Goal: Task Accomplishment & Management: Manage account settings

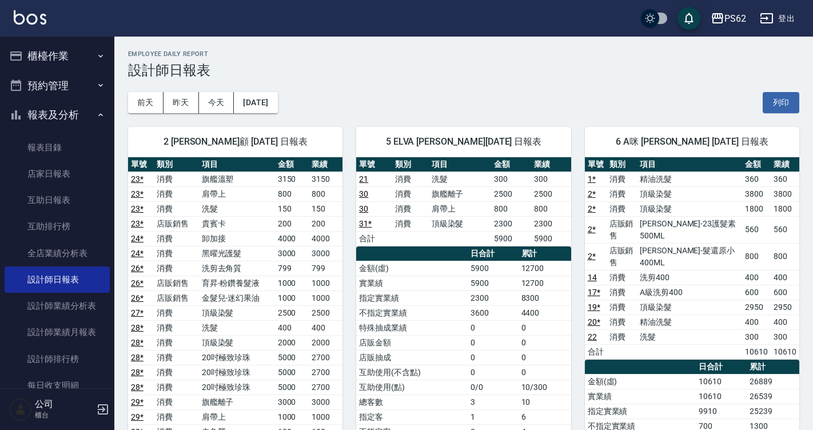
scroll to position [229, 0]
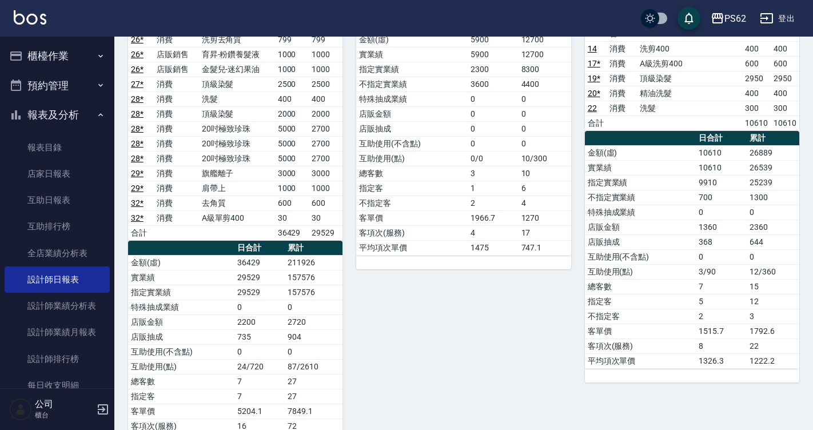
drag, startPoint x: 467, startPoint y: 55, endPoint x: 469, endPoint y: 49, distance: 6.7
click at [467, 55] on td "實業績" at bounding box center [411, 54] width 111 height 15
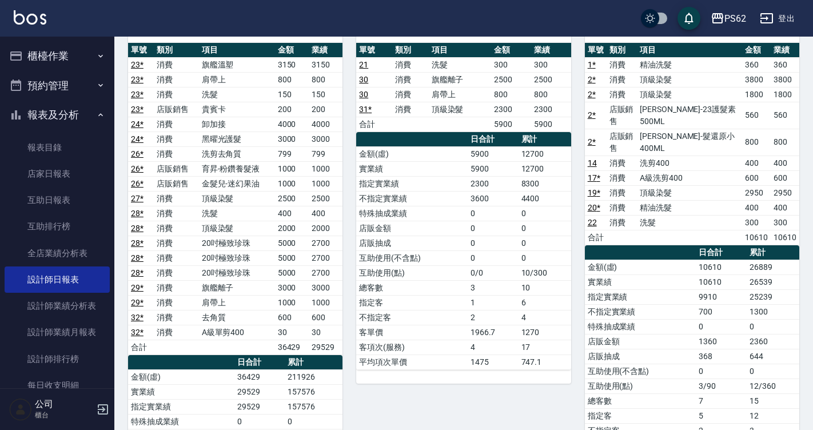
scroll to position [0, 0]
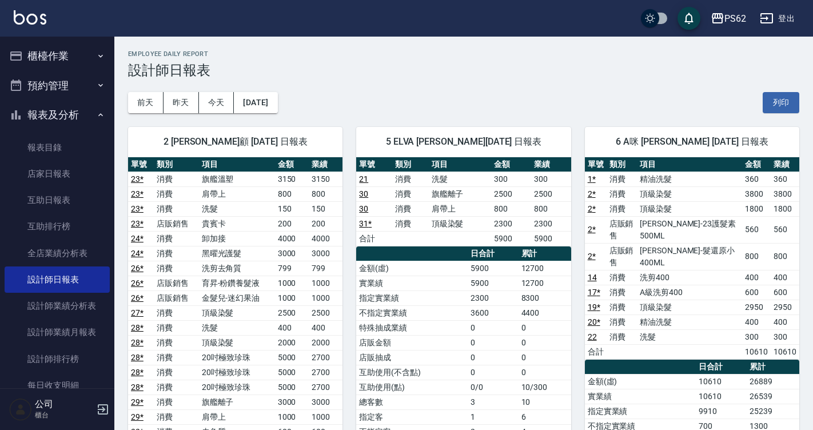
click at [57, 55] on button "櫃檯作業" at bounding box center [57, 56] width 105 height 30
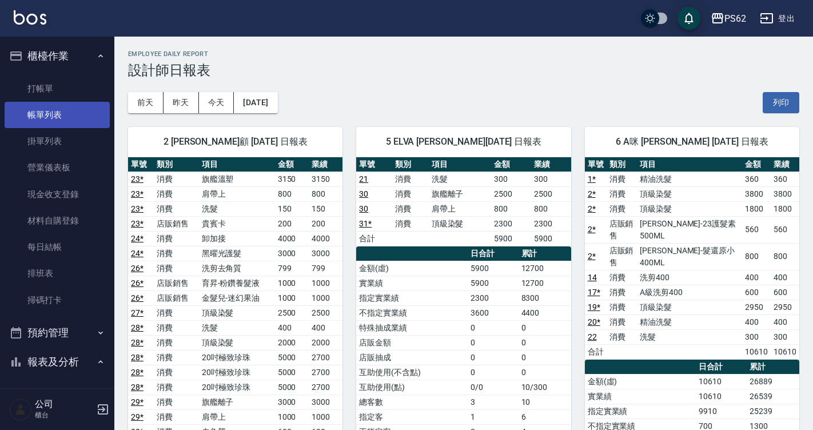
click at [54, 110] on link "帳單列表" at bounding box center [57, 115] width 105 height 26
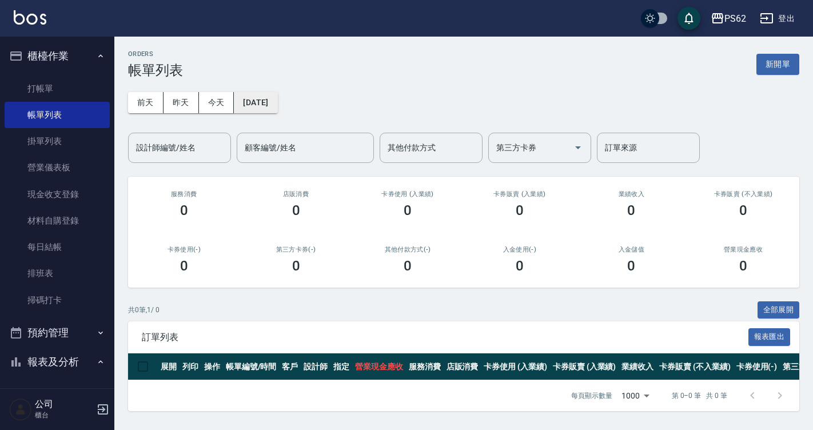
click at [277, 101] on button "[DATE]" at bounding box center [255, 102] width 43 height 21
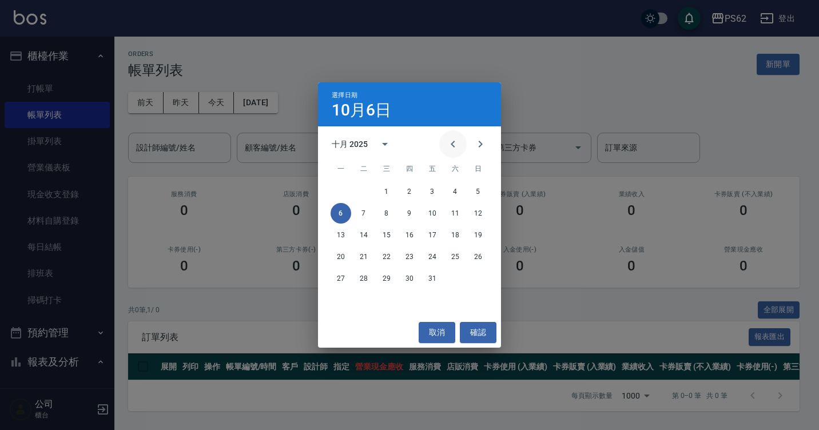
click at [447, 139] on icon "Previous month" at bounding box center [453, 144] width 14 height 14
click at [447, 138] on icon "Previous month" at bounding box center [453, 144] width 14 height 14
click at [447, 137] on button "Previous month" at bounding box center [452, 143] width 27 height 27
click at [457, 193] on button "5" at bounding box center [455, 191] width 21 height 21
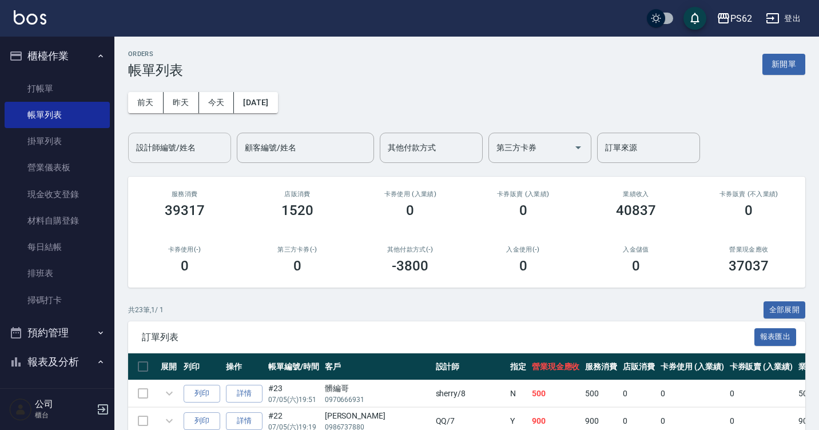
click at [197, 155] on input "設計師編號/姓名" at bounding box center [179, 148] width 93 height 20
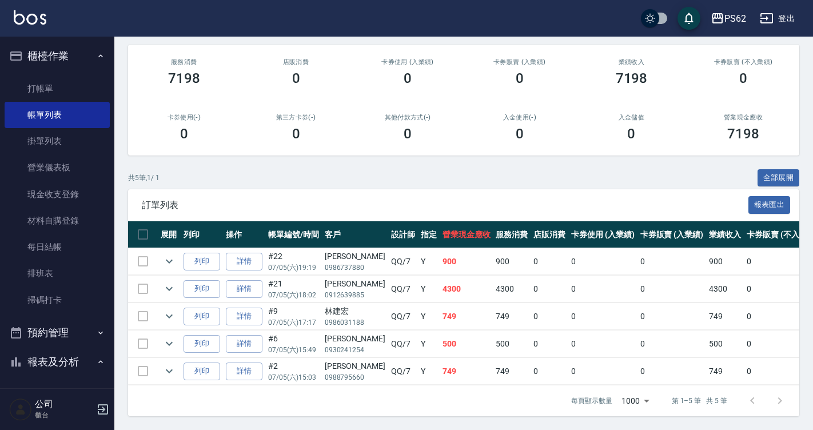
scroll to position [141, 0]
type input "QQ-7"
click at [170, 260] on icon "expand row" at bounding box center [169, 262] width 7 height 4
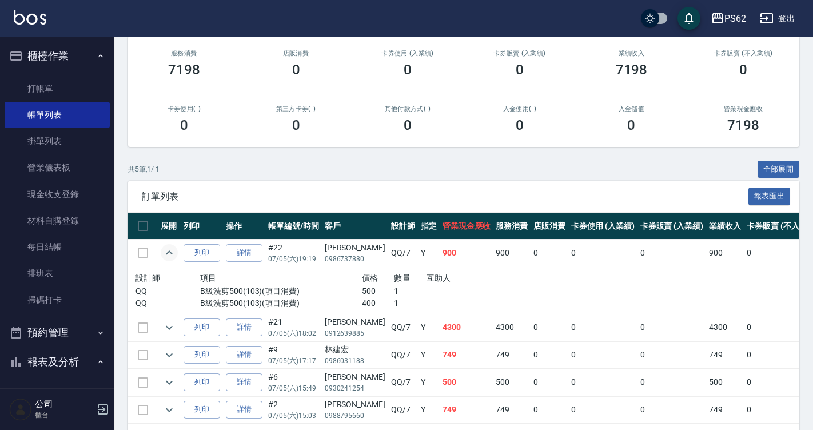
click at [343, 249] on div "[PERSON_NAME]" at bounding box center [355, 248] width 61 height 12
copy div "[PERSON_NAME]"
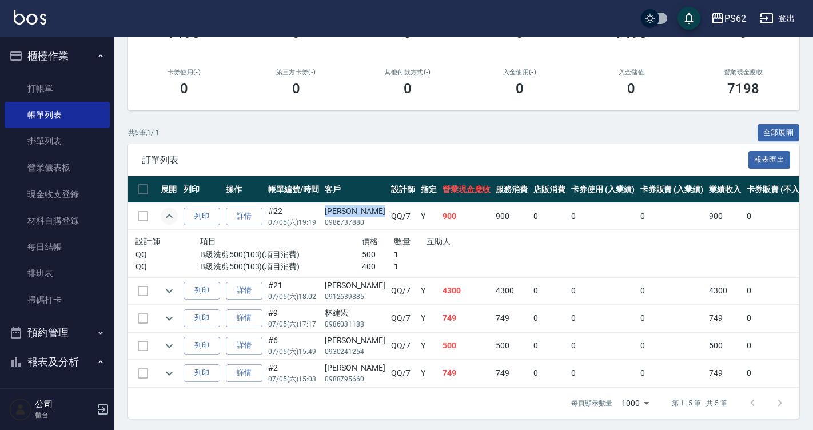
scroll to position [188, 0]
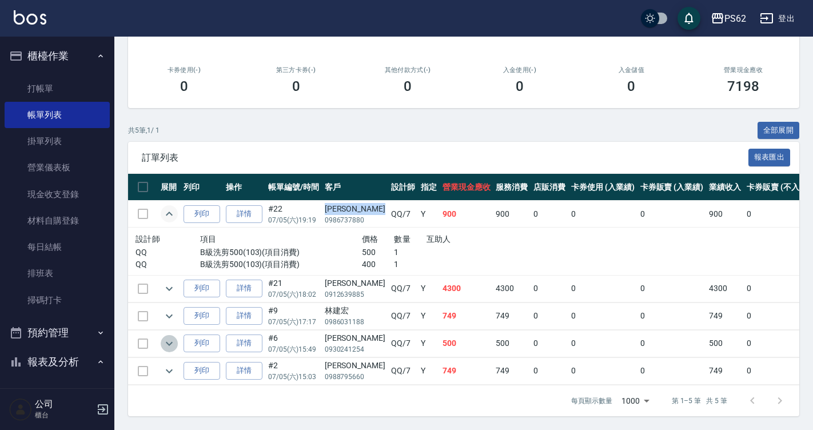
click at [161, 338] on button "expand row" at bounding box center [169, 343] width 17 height 17
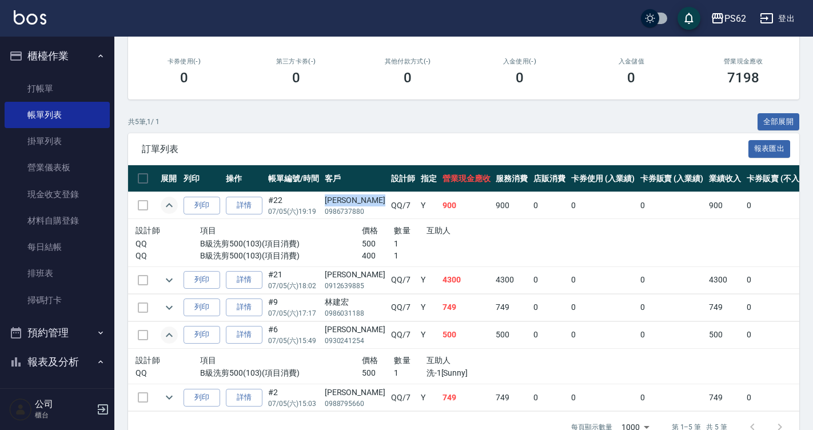
click at [161, 338] on button "expand row" at bounding box center [169, 335] width 17 height 17
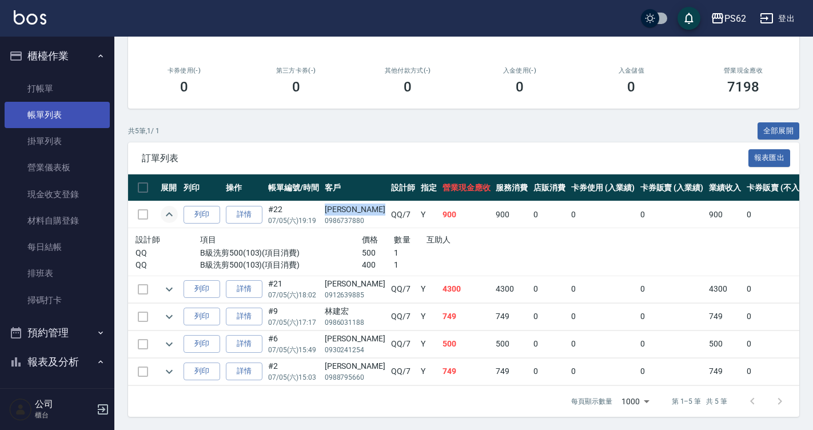
scroll to position [74, 0]
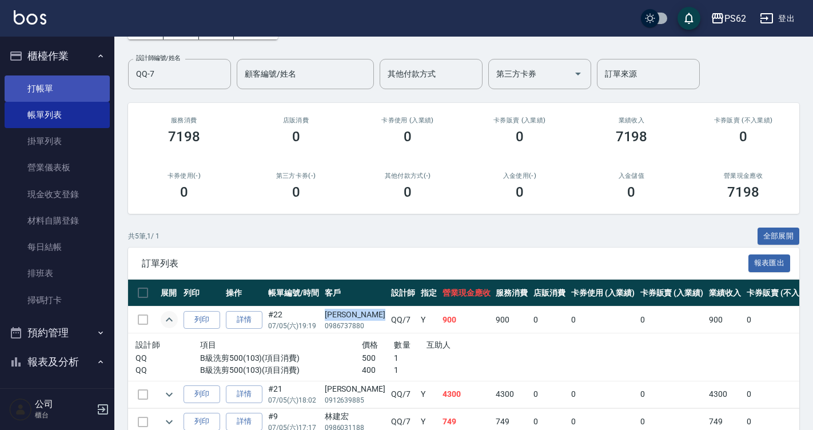
click at [59, 83] on link "打帳單" at bounding box center [57, 88] width 105 height 26
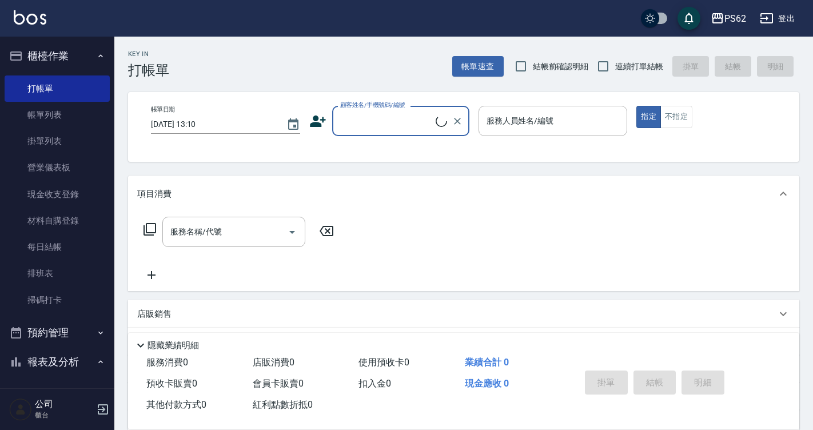
click at [351, 118] on input "顧客姓名/手機號碼/編號" at bounding box center [386, 121] width 98 height 20
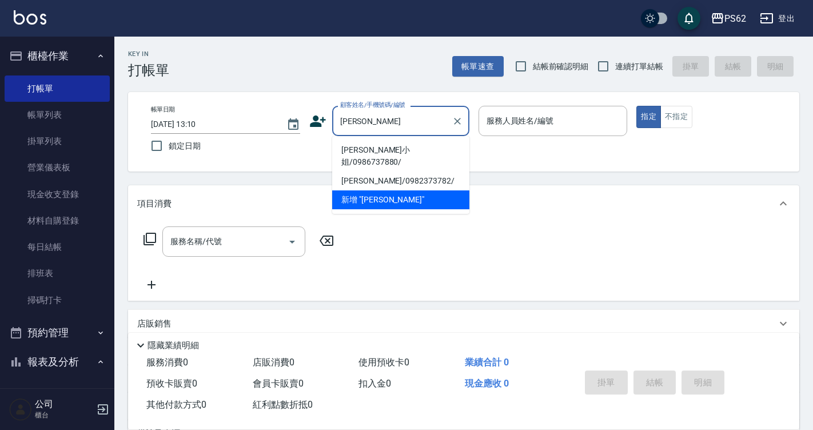
click at [360, 146] on li "[PERSON_NAME]小姐/0986737880/" at bounding box center [400, 156] width 137 height 31
type input "[PERSON_NAME]小姐/0986737880/"
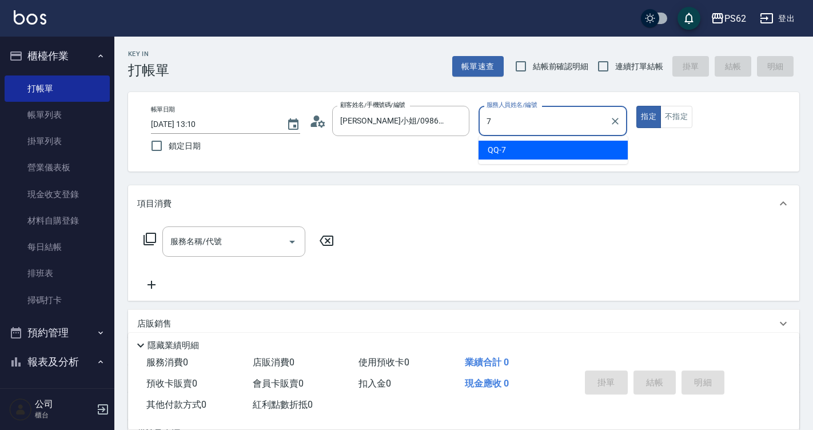
type input "QQ-7"
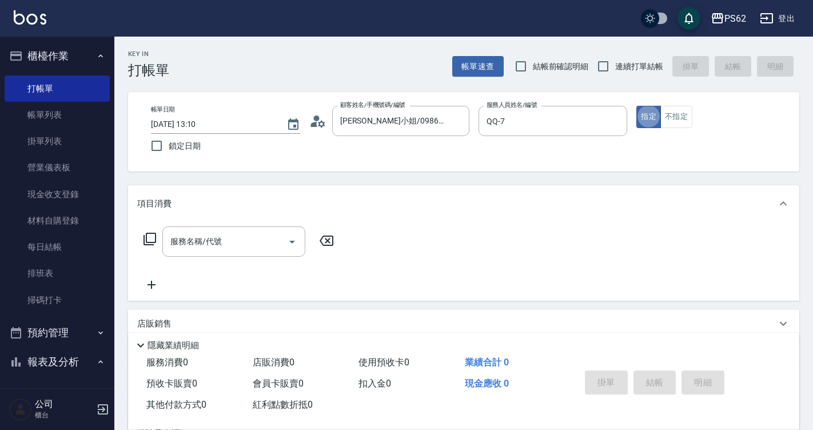
type button "true"
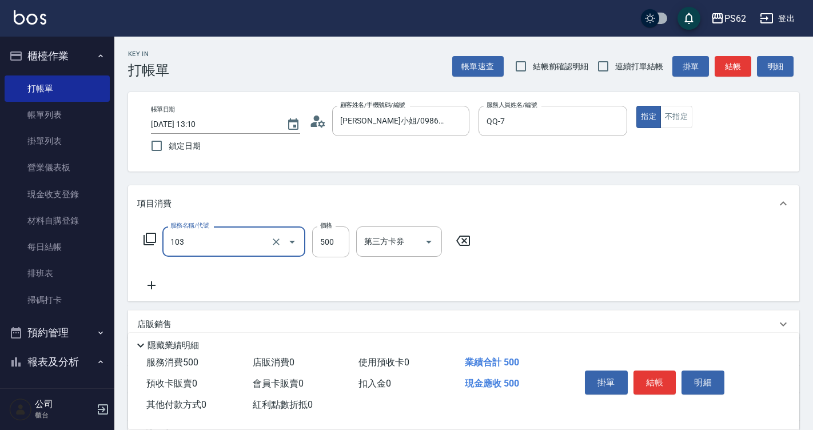
type input "B級洗剪500(103)"
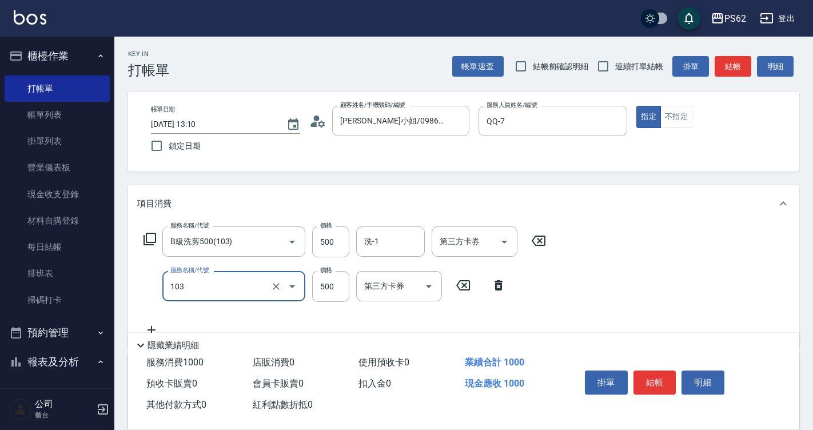
type input "B級洗剪500(103)"
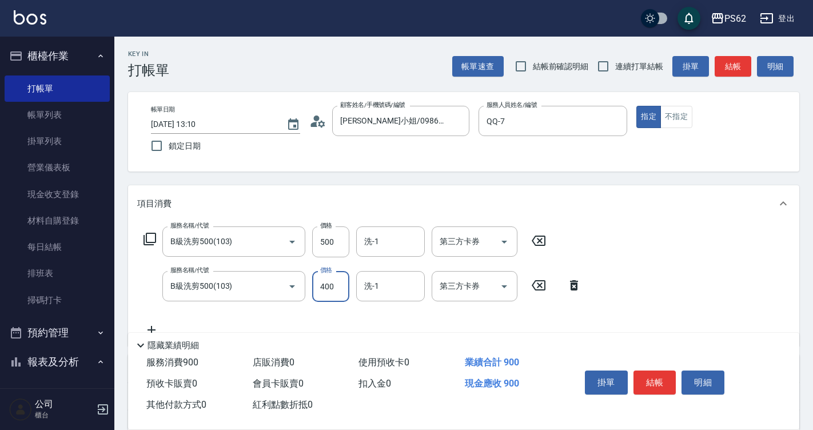
type input "400"
click at [661, 374] on button "結帳" at bounding box center [655, 383] width 43 height 24
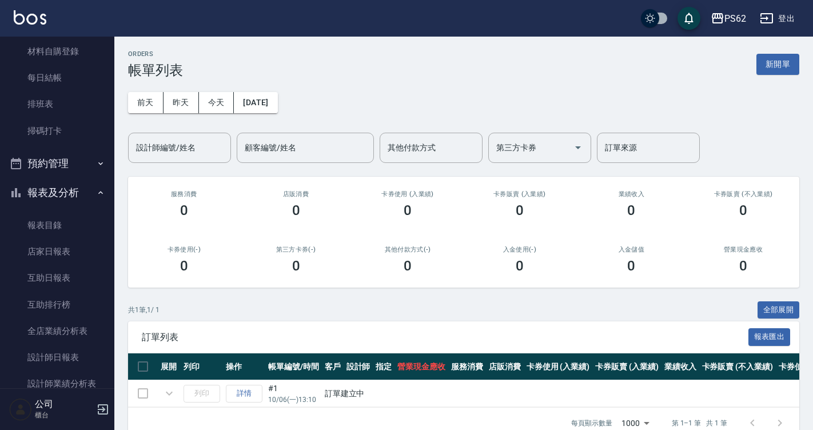
scroll to position [172, 0]
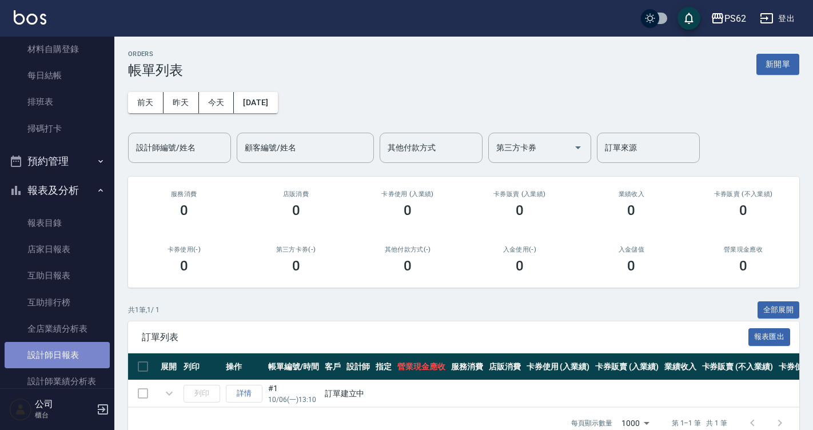
click at [61, 348] on link "設計師日報表" at bounding box center [57, 355] width 105 height 26
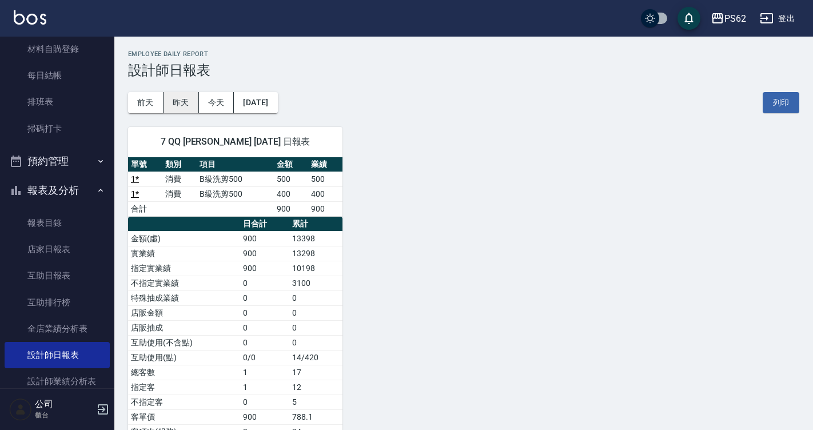
click at [178, 104] on button "昨天" at bounding box center [181, 102] width 35 height 21
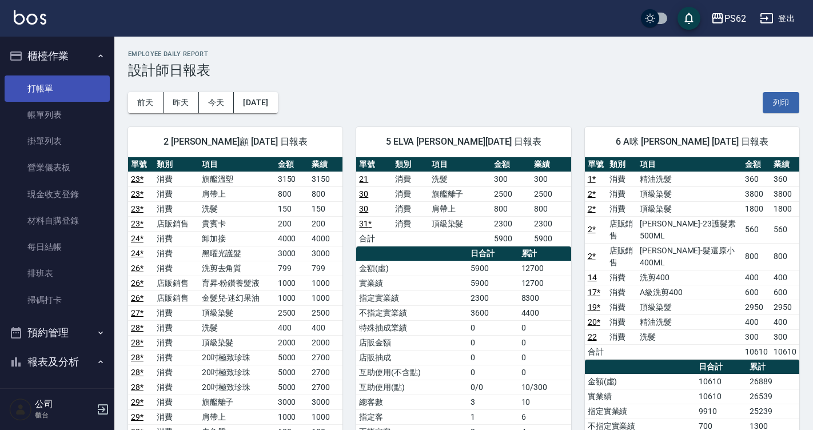
click at [74, 85] on link "打帳單" at bounding box center [57, 88] width 105 height 26
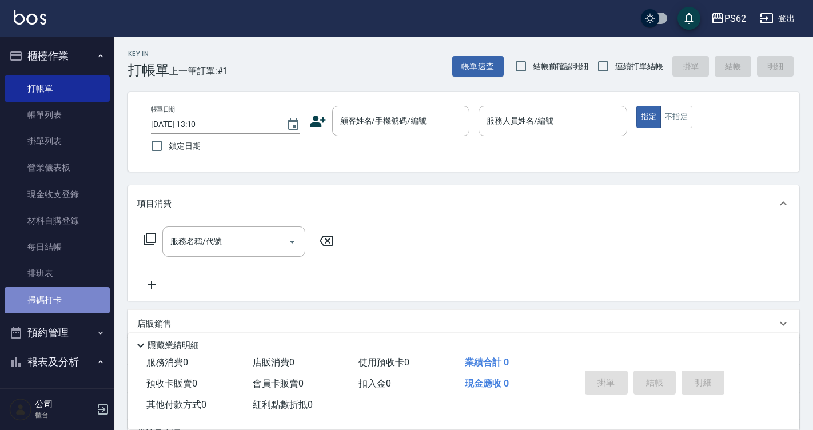
click at [63, 287] on link "掃碼打卡" at bounding box center [57, 300] width 105 height 26
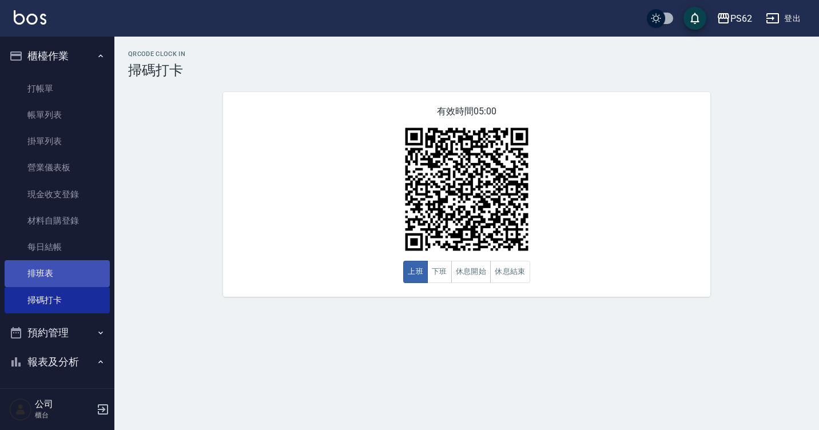
click at [66, 282] on link "排班表" at bounding box center [57, 273] width 105 height 26
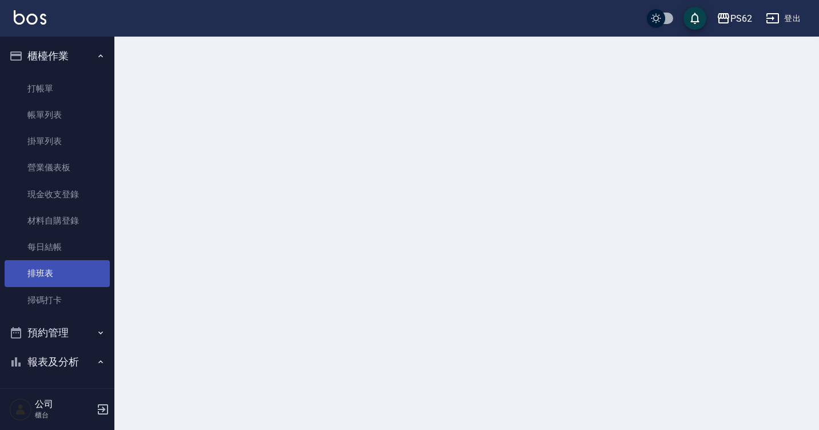
click at [66, 282] on link "排班表" at bounding box center [57, 273] width 105 height 26
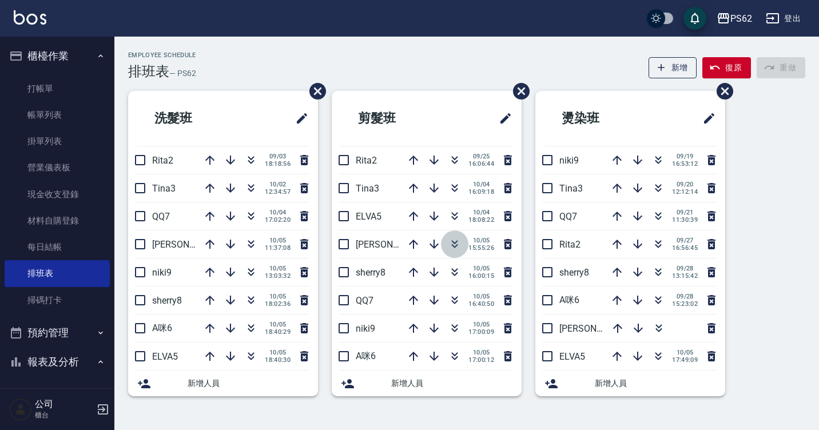
click at [453, 243] on icon "button" at bounding box center [455, 242] width 6 height 4
click at [456, 273] on icon "button" at bounding box center [455, 274] width 6 height 4
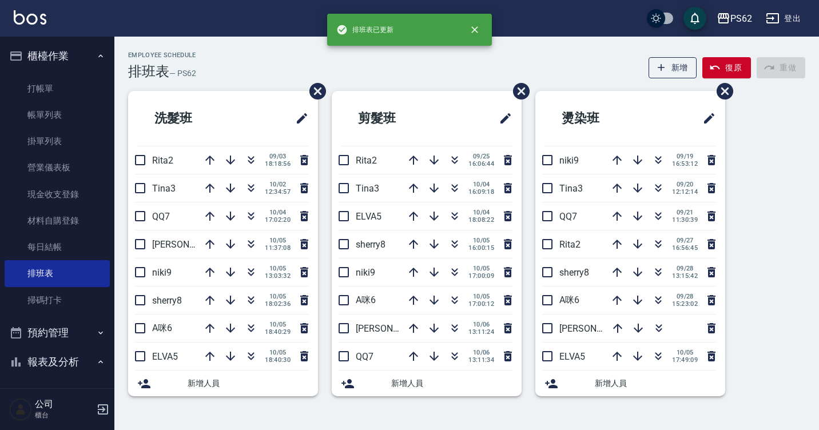
click at [439, 66] on div "Employee Schedule 排班表 — PS62 新增 復原 重做" at bounding box center [466, 65] width 677 height 28
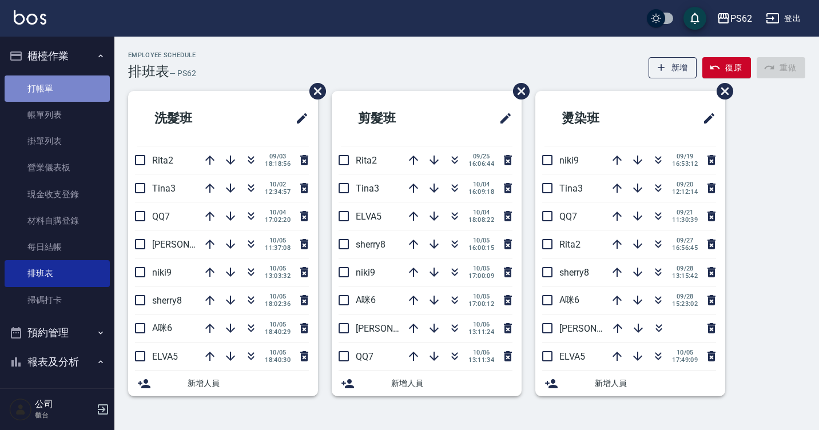
click at [87, 91] on link "打帳單" at bounding box center [57, 88] width 105 height 26
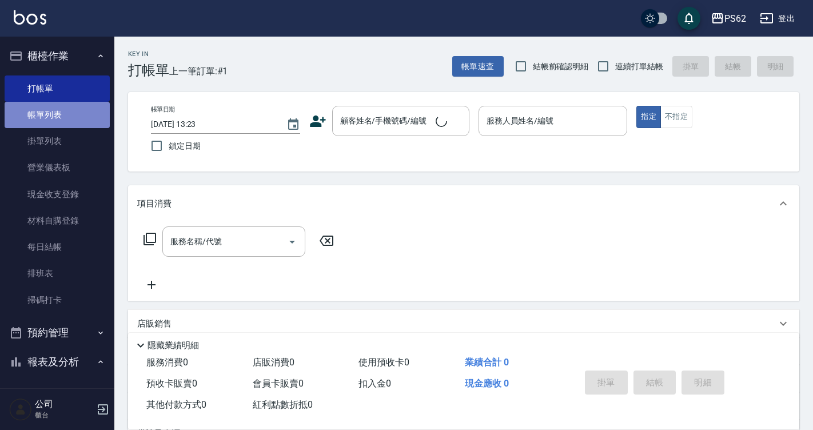
click at [94, 112] on link "帳單列表" at bounding box center [57, 115] width 105 height 26
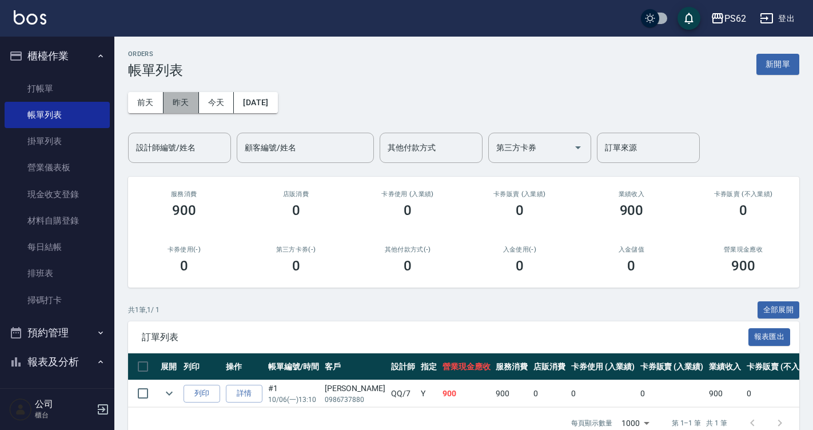
click at [186, 108] on button "昨天" at bounding box center [181, 102] width 35 height 21
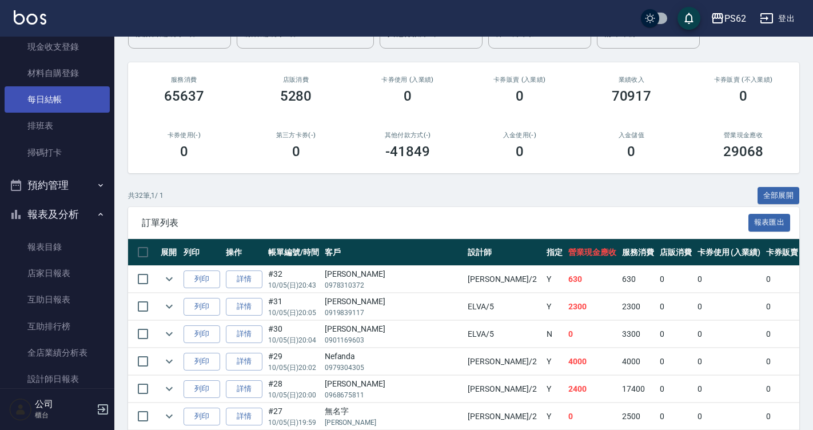
scroll to position [172, 0]
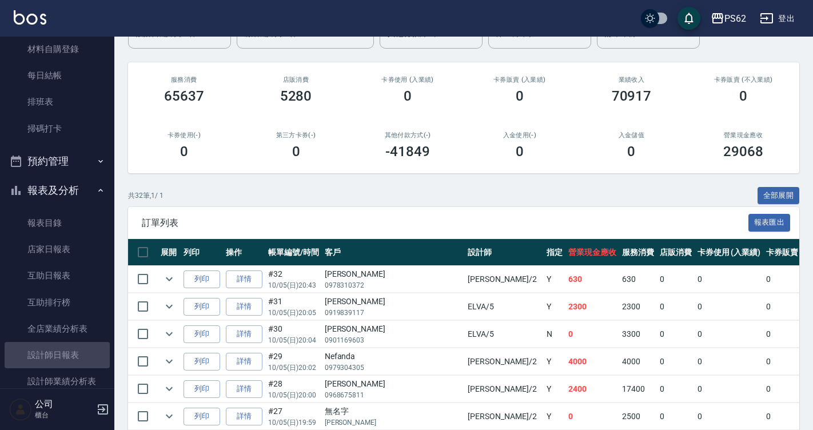
drag, startPoint x: 62, startPoint y: 348, endPoint x: 112, endPoint y: 317, distance: 58.7
click at [62, 348] on link "設計師日報表" at bounding box center [57, 355] width 105 height 26
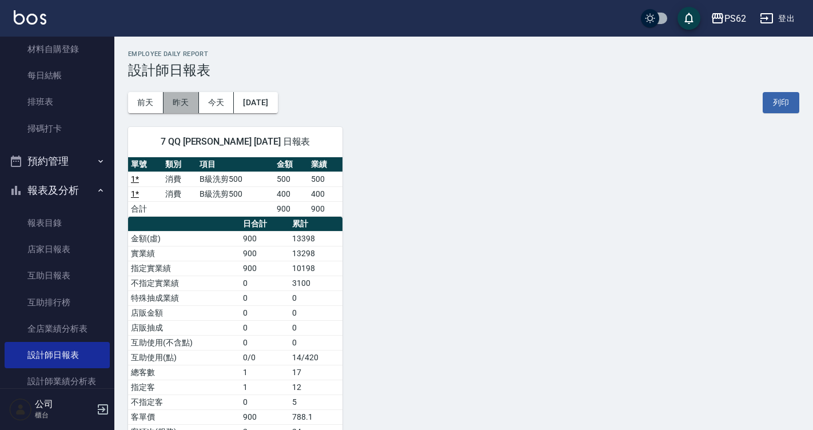
click at [182, 103] on button "昨天" at bounding box center [181, 102] width 35 height 21
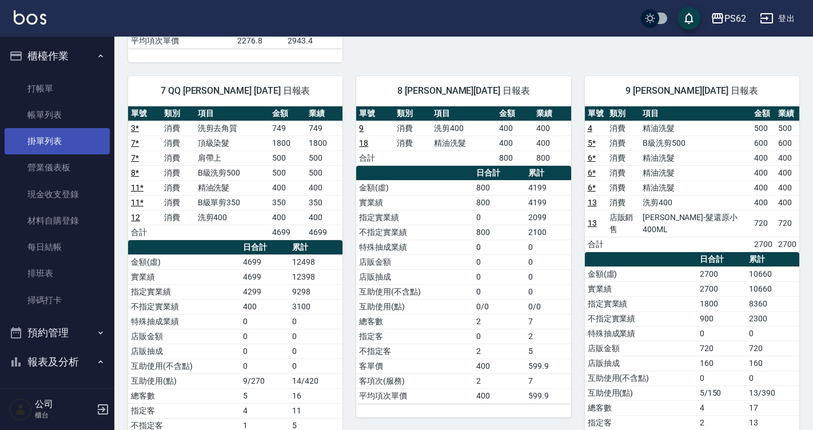
scroll to position [457, 0]
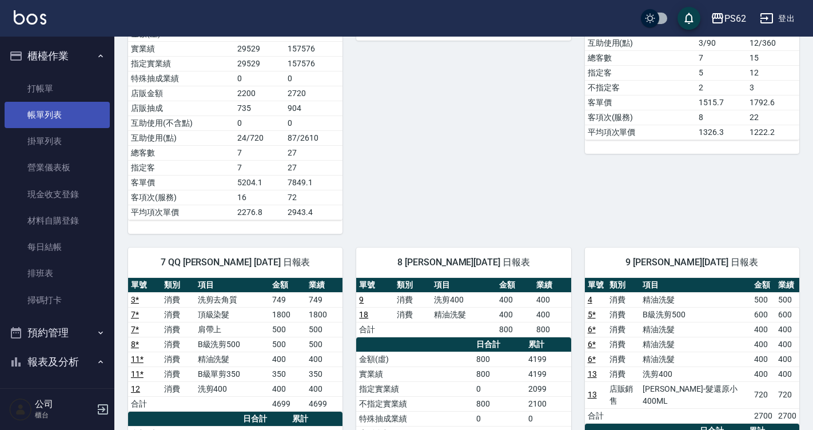
click at [75, 109] on link "帳單列表" at bounding box center [57, 115] width 105 height 26
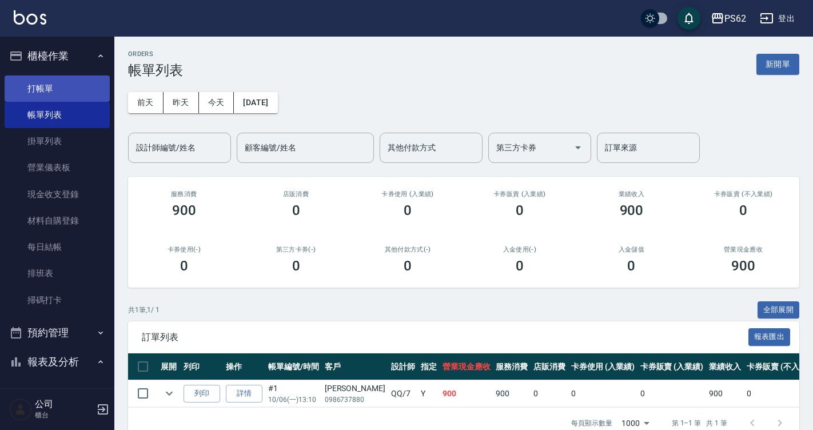
click at [88, 82] on link "打帳單" at bounding box center [57, 88] width 105 height 26
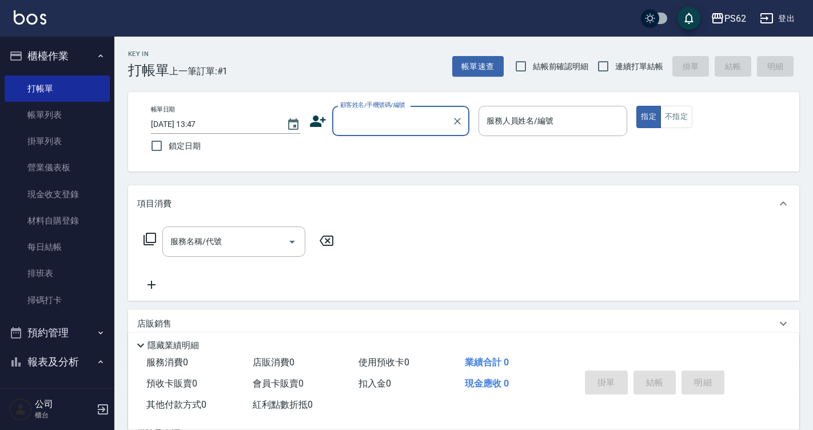
click at [361, 113] on input "顧客姓名/手機號碼/編號" at bounding box center [392, 121] width 110 height 20
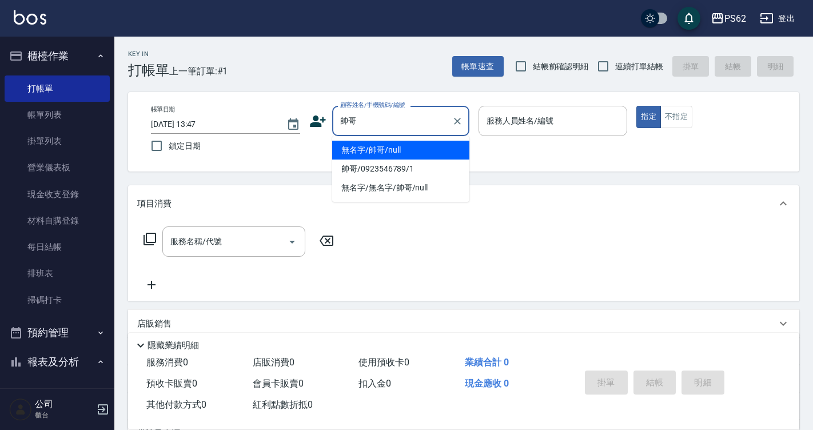
type input "無名字/帥哥/null"
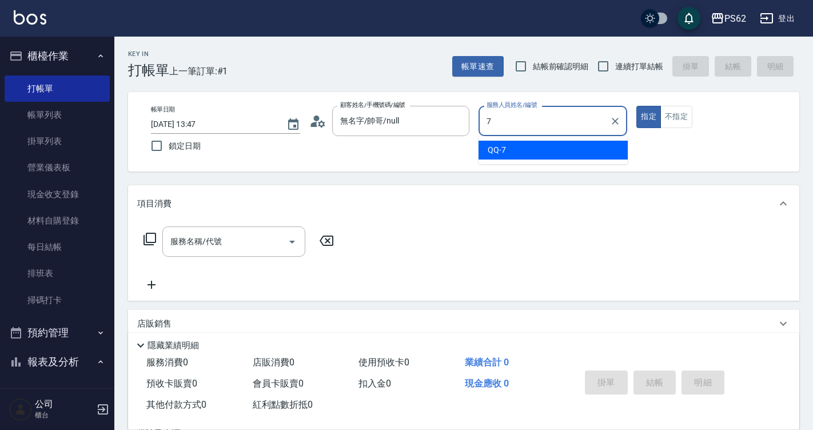
type input "QQ-7"
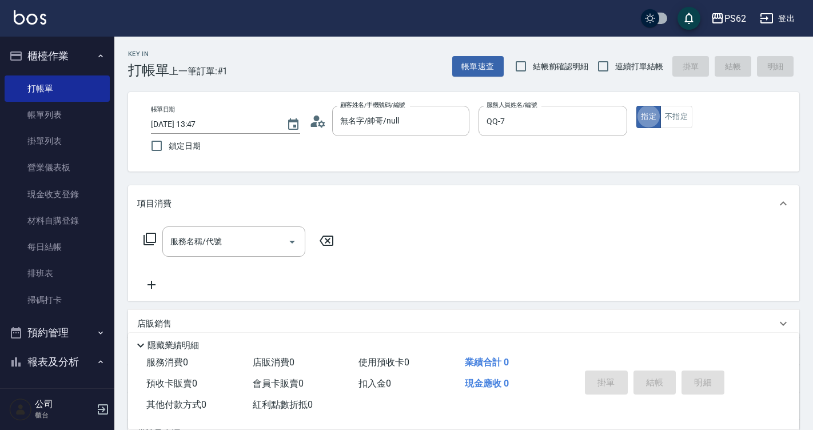
type button "true"
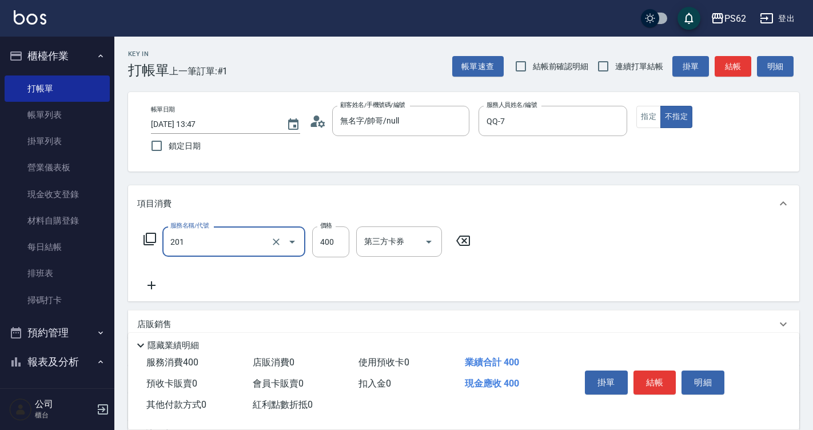
type input "洗剪400(201)"
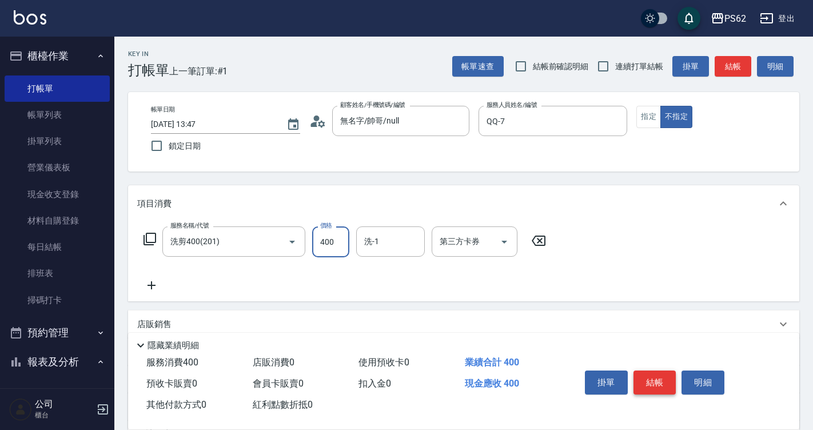
click at [656, 375] on button "結帳" at bounding box center [655, 383] width 43 height 24
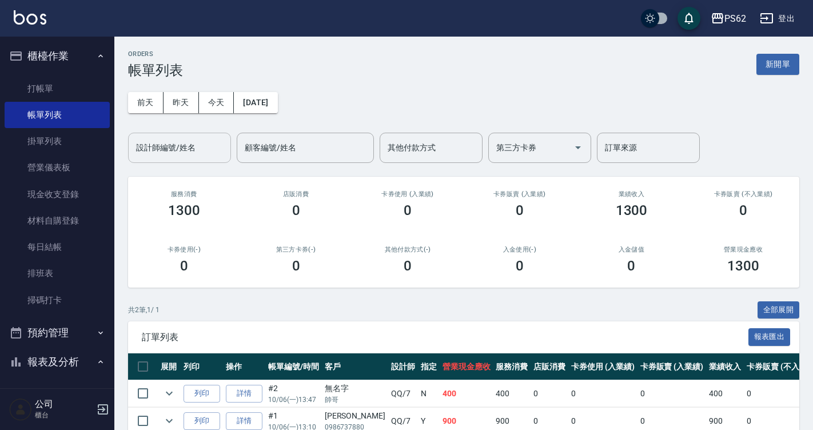
click at [186, 143] on input "設計師編號/姓名" at bounding box center [179, 148] width 93 height 20
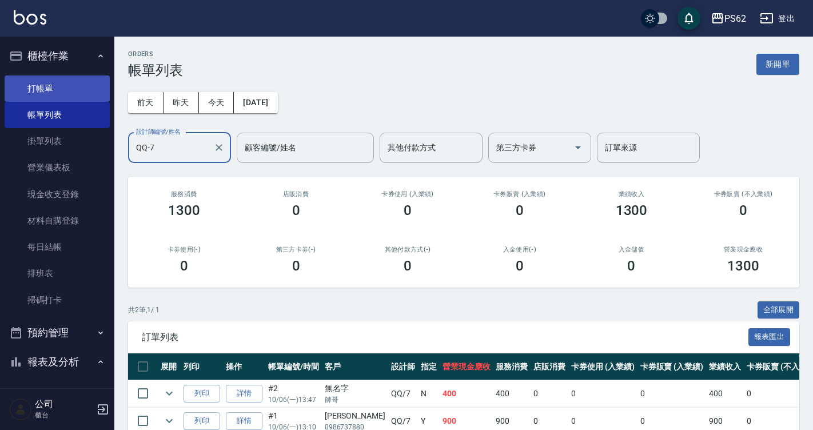
type input "QQ-7"
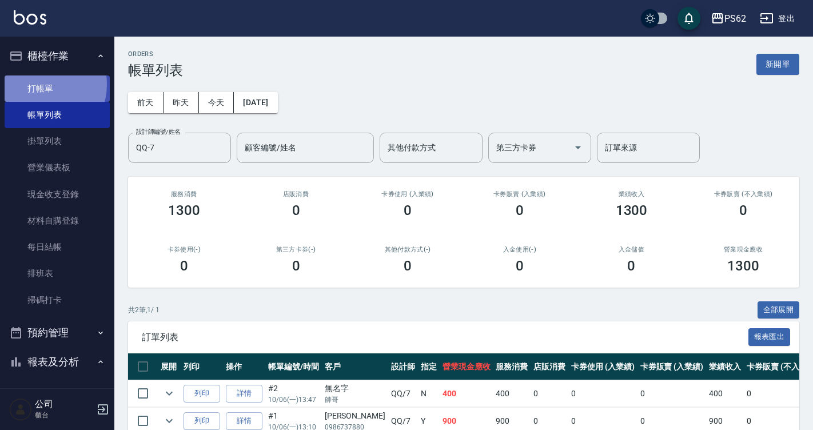
click at [39, 84] on link "打帳單" at bounding box center [57, 88] width 105 height 26
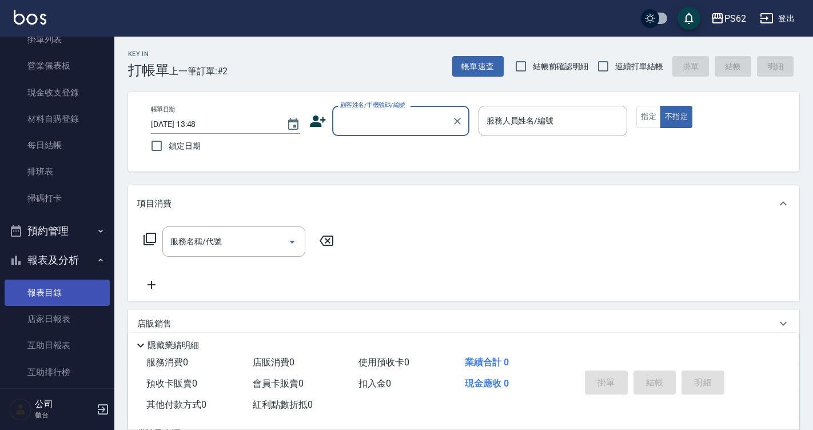
scroll to position [114, 0]
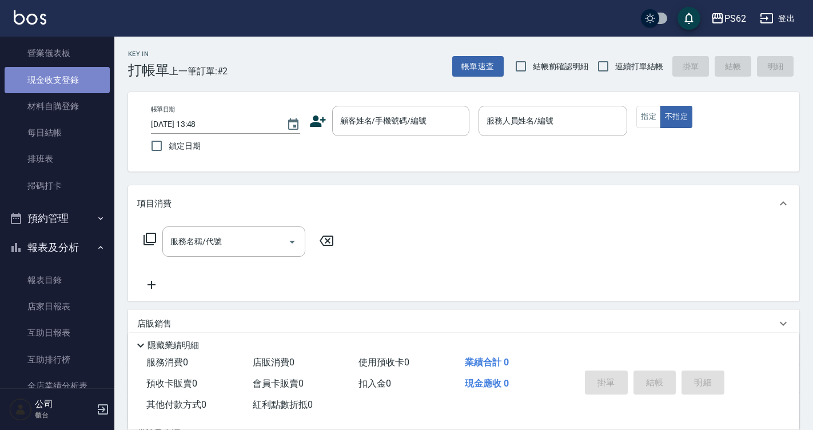
click at [81, 85] on link "現金收支登錄" at bounding box center [57, 80] width 105 height 26
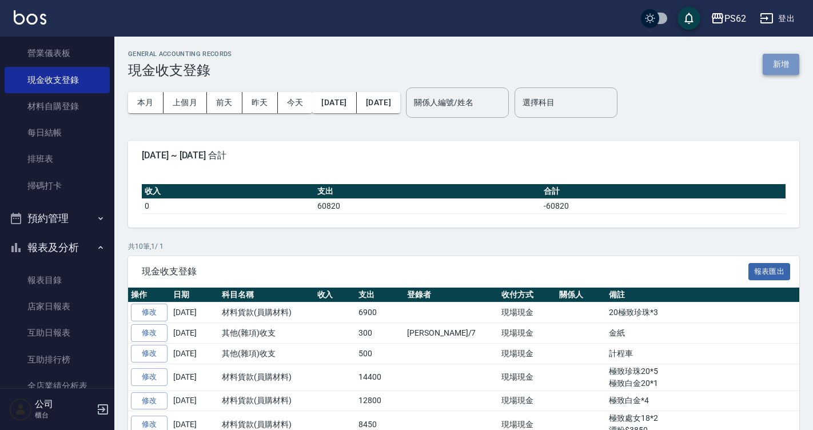
click at [768, 61] on button "新增" at bounding box center [781, 64] width 37 height 21
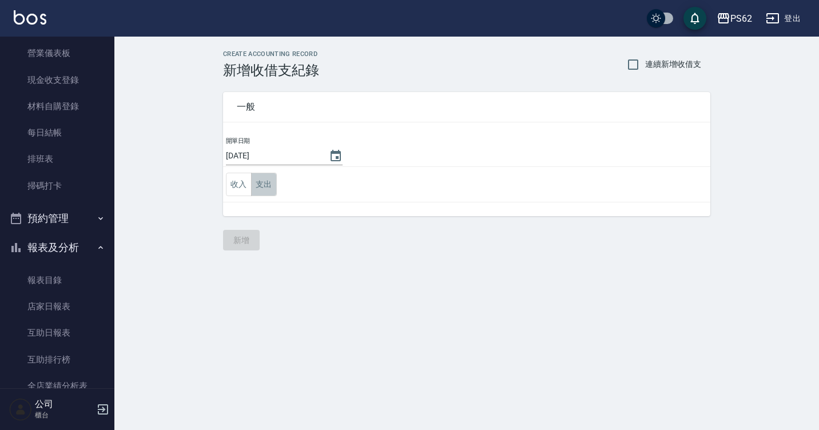
click at [267, 184] on button "支出" at bounding box center [264, 184] width 26 height 23
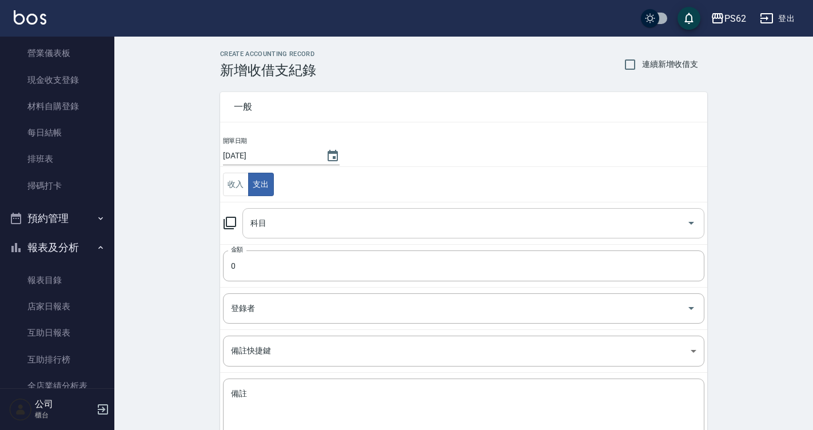
click at [270, 222] on input "科目" at bounding box center [465, 223] width 435 height 20
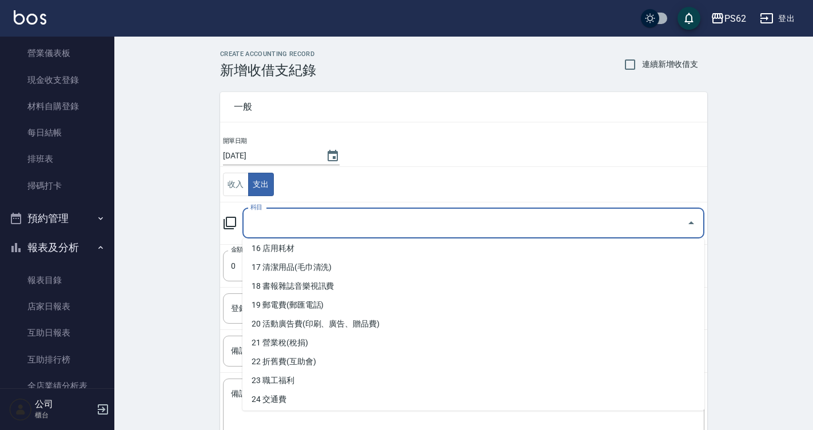
scroll to position [287, 0]
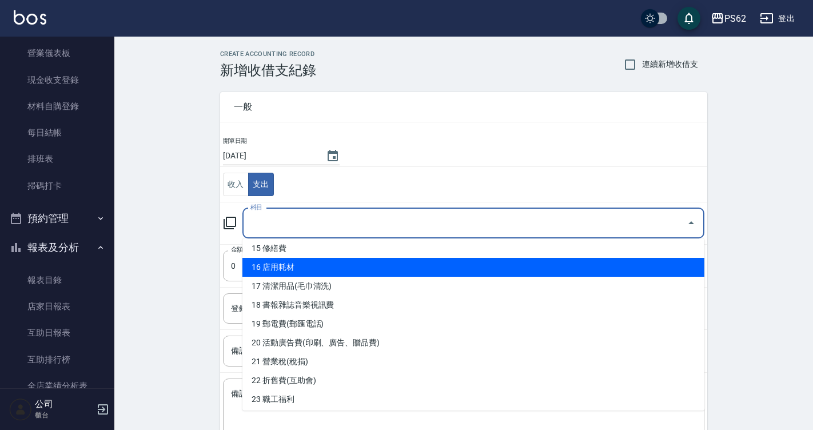
click at [317, 270] on li "16 店用耗材" at bounding box center [473, 267] width 462 height 19
type input "16 店用耗材"
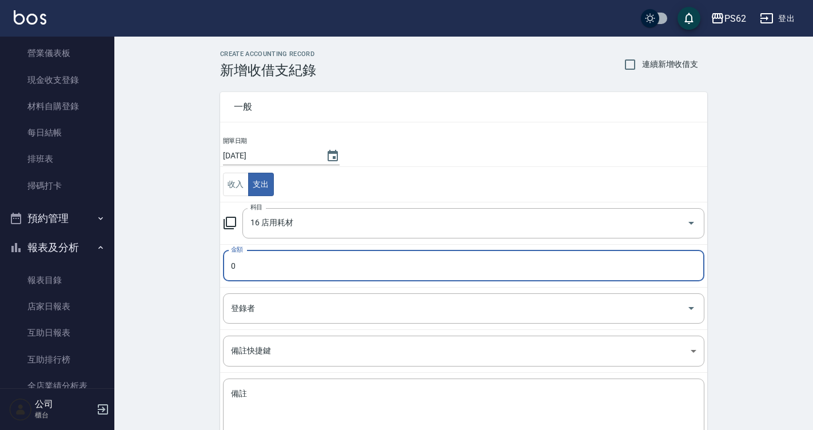
click at [317, 270] on input "0" at bounding box center [464, 265] width 482 height 31
type input "90"
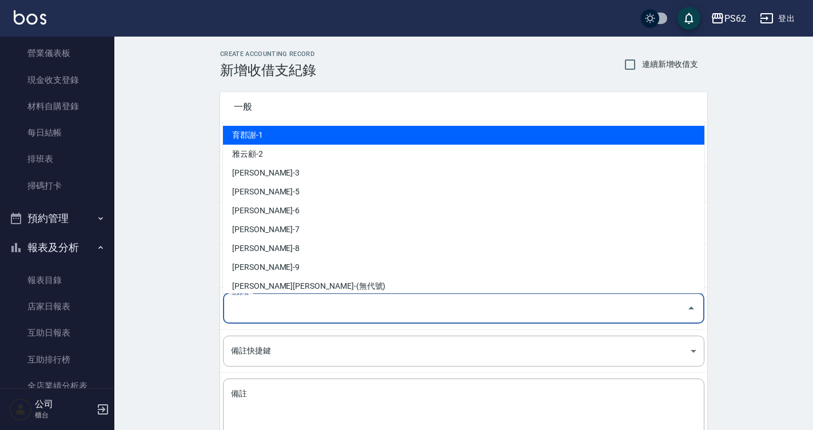
click at [319, 307] on input "登錄者" at bounding box center [455, 309] width 454 height 20
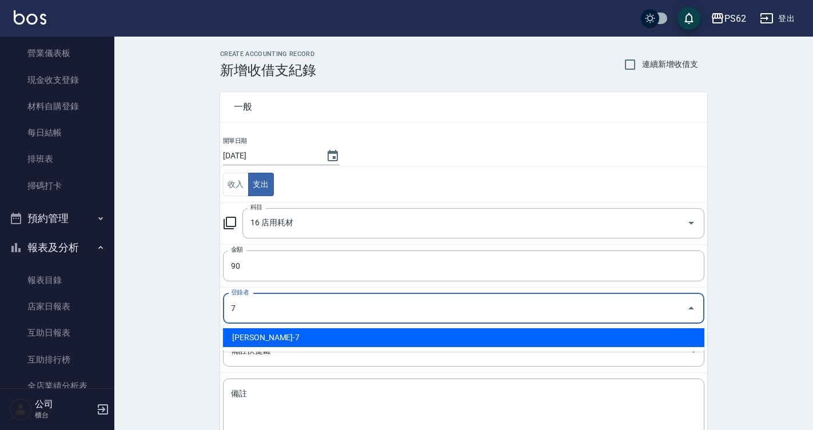
type input "[PERSON_NAME]-7"
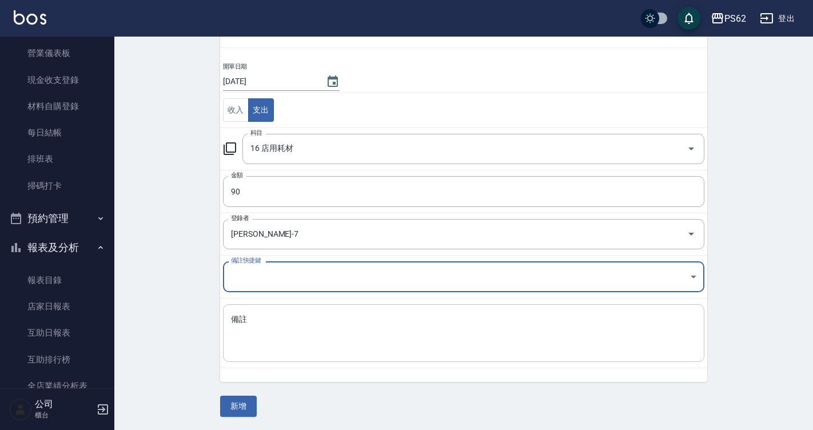
scroll to position [75, 0]
click at [317, 337] on textarea "備註" at bounding box center [463, 332] width 465 height 39
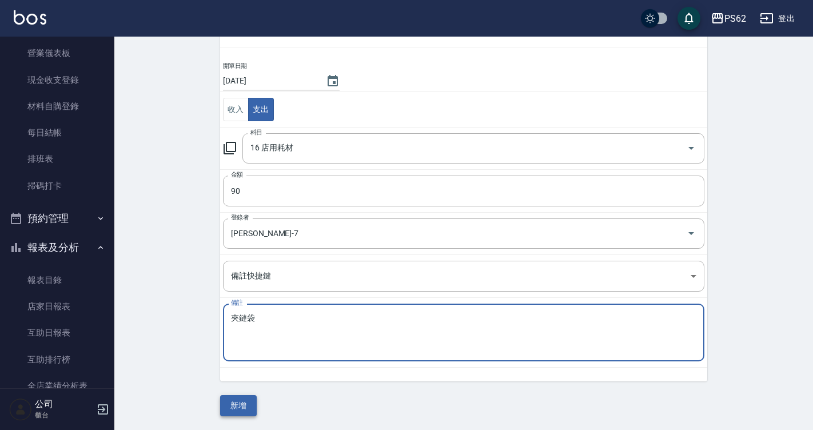
type textarea "夾鏈袋"
click at [238, 403] on button "新增" at bounding box center [238, 405] width 37 height 21
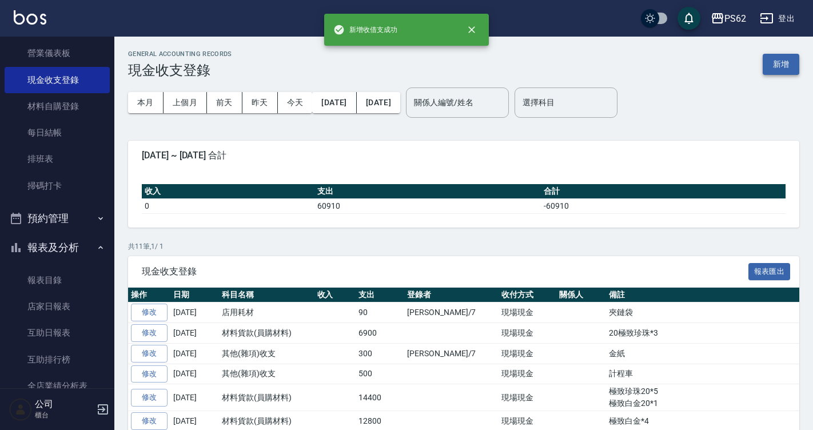
click at [792, 65] on button "新增" at bounding box center [781, 64] width 37 height 21
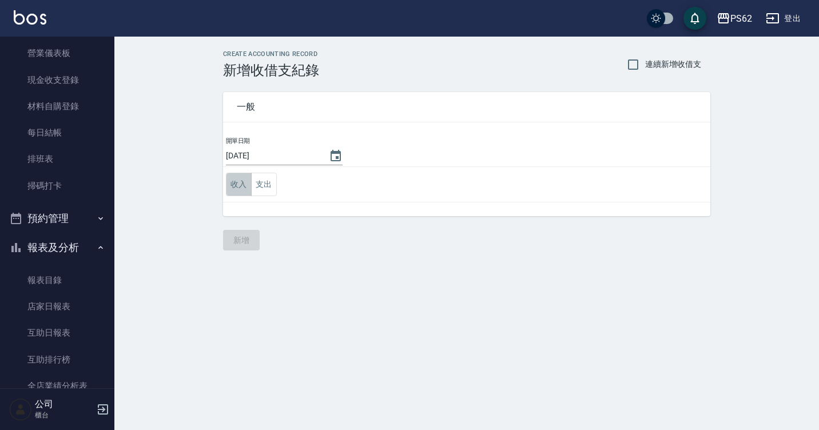
click at [245, 192] on button "收入" at bounding box center [239, 184] width 26 height 23
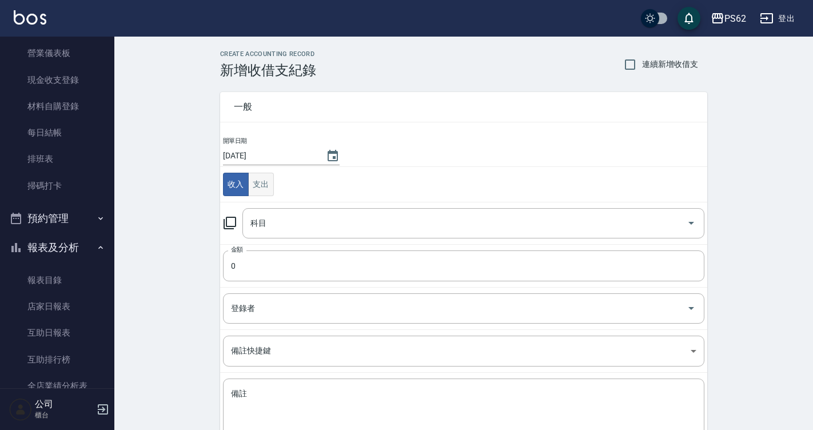
click at [258, 182] on button "支出" at bounding box center [261, 184] width 26 height 23
click at [264, 218] on div "科目 科目" at bounding box center [473, 223] width 462 height 30
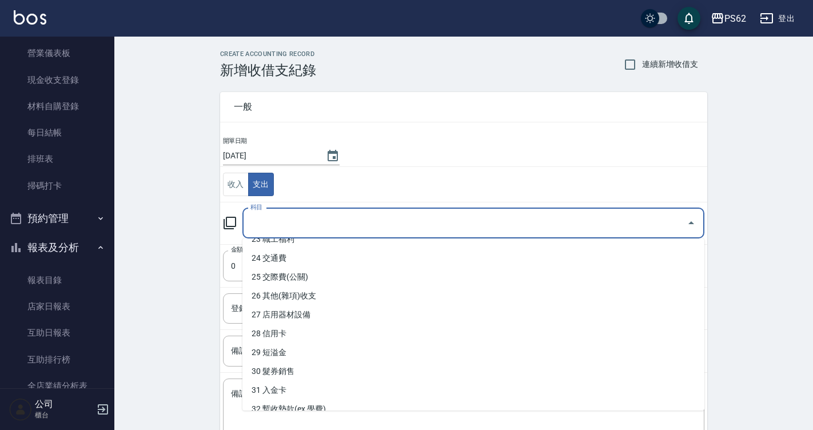
scroll to position [457, 0]
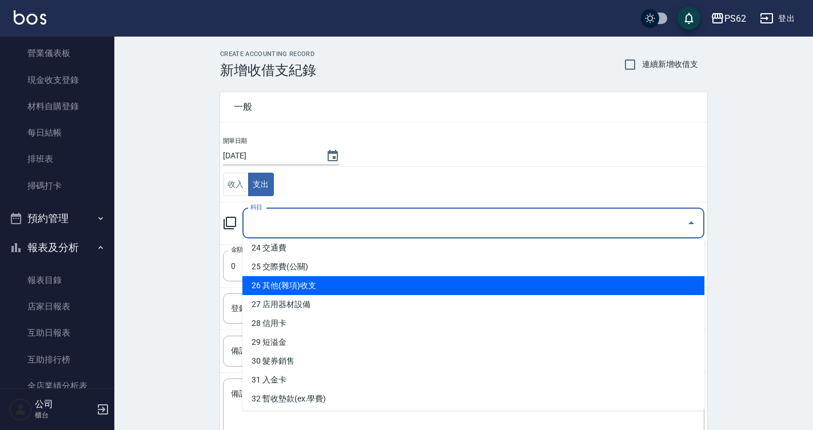
click at [327, 288] on li "26 其他(雜項)收支" at bounding box center [473, 285] width 462 height 19
type input "26 其他(雜項)收支"
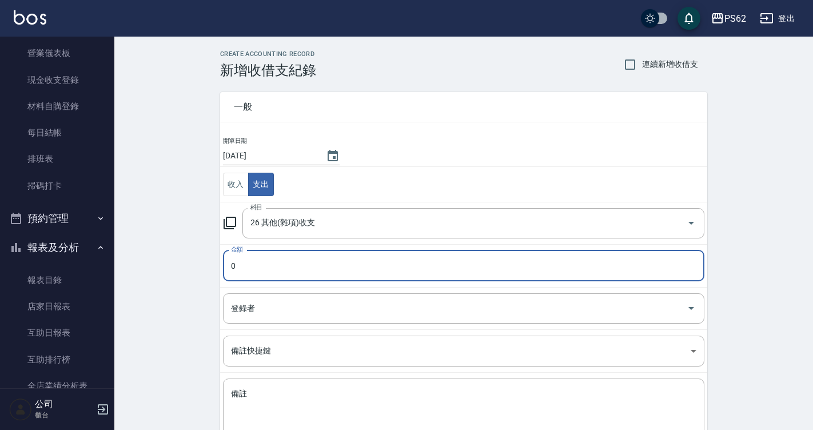
click at [317, 272] on input "0" at bounding box center [464, 265] width 482 height 31
type input "175"
click at [404, 313] on input "登錄者" at bounding box center [455, 309] width 454 height 20
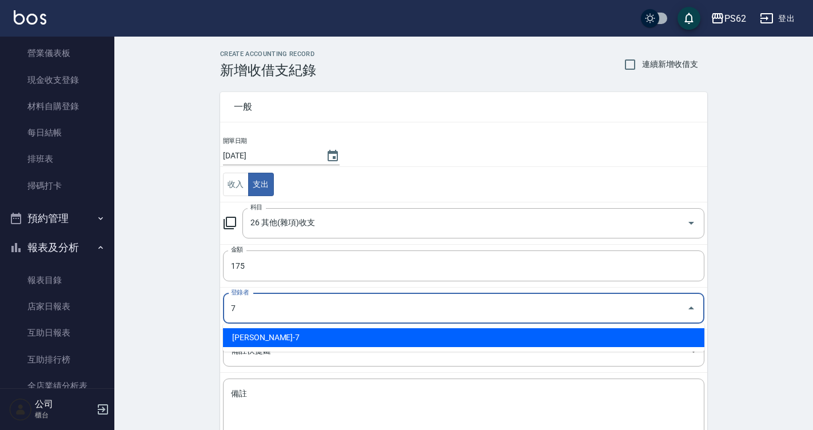
type input "[PERSON_NAME]-7"
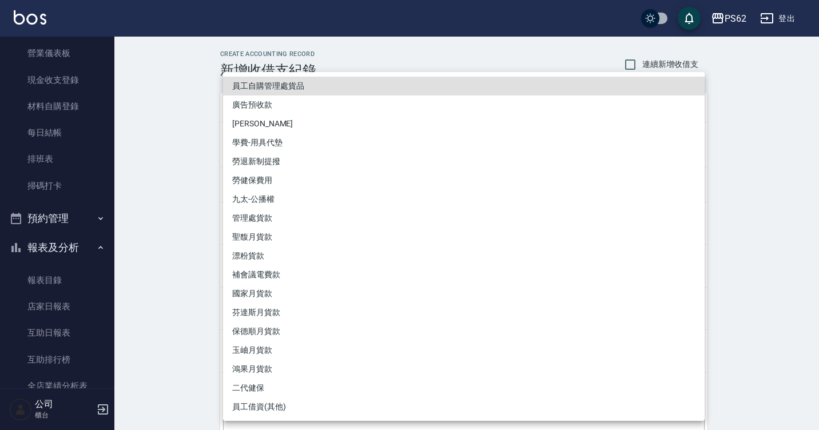
click at [167, 184] on div at bounding box center [409, 215] width 819 height 430
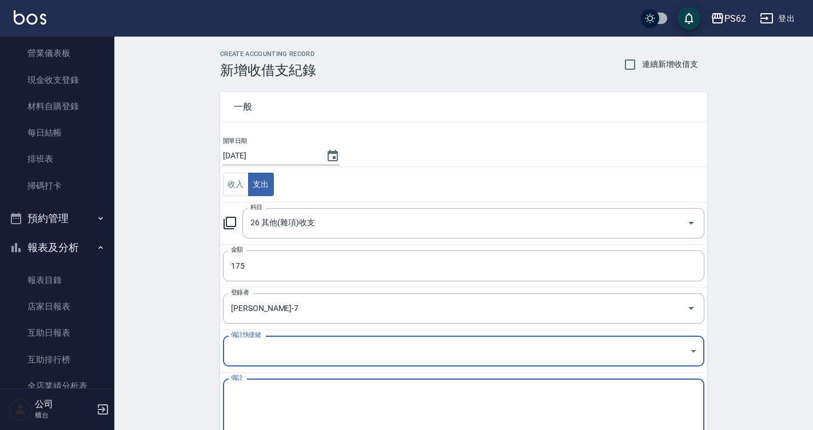
scroll to position [75, 0]
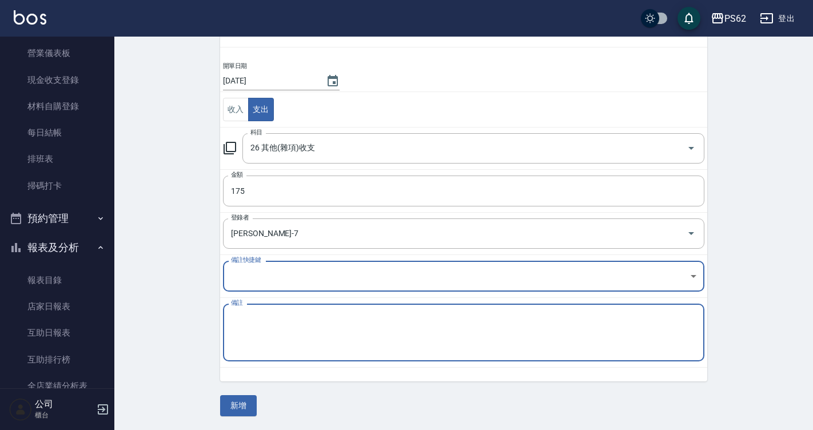
click at [278, 336] on textarea "備註" at bounding box center [463, 332] width 465 height 39
type textarea "拜拜便當"
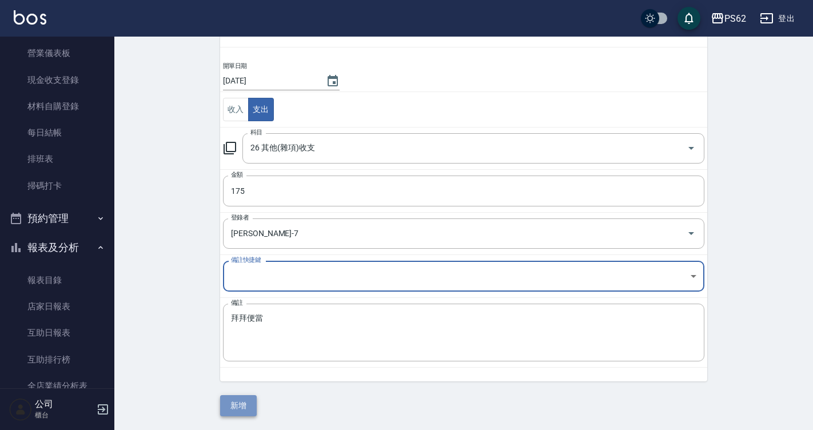
click at [243, 399] on button "新增" at bounding box center [238, 405] width 37 height 21
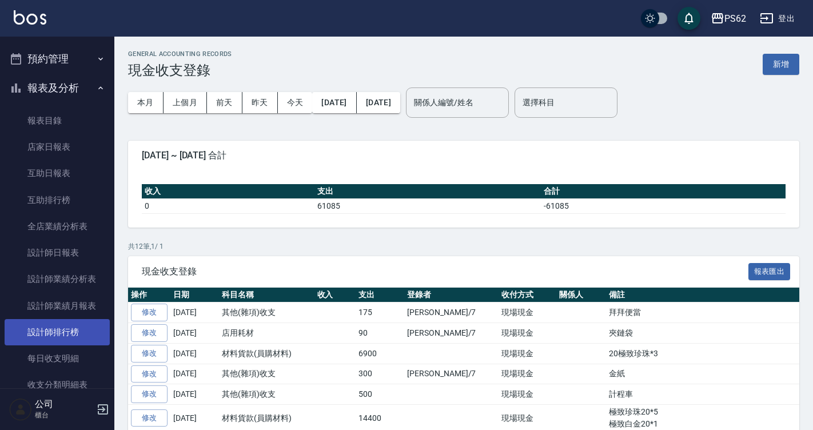
scroll to position [286, 0]
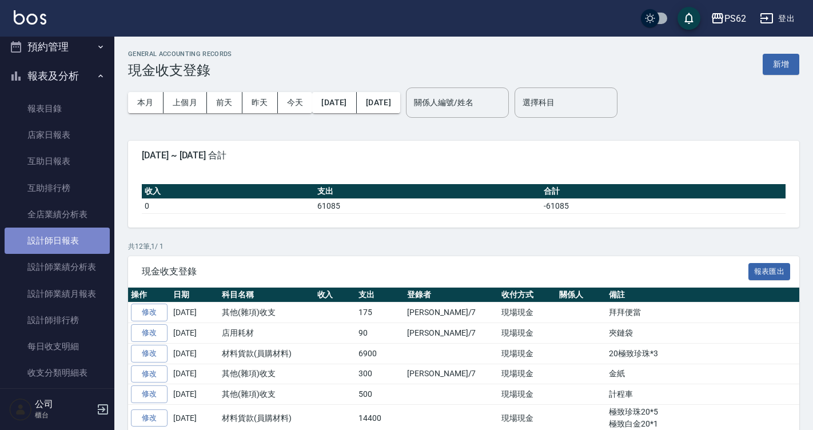
click at [77, 252] on link "設計師日報表" at bounding box center [57, 241] width 105 height 26
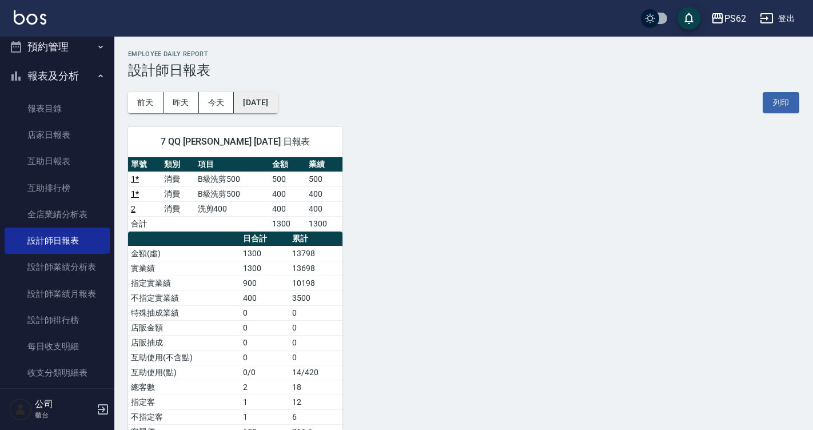
click at [257, 99] on button "[DATE]" at bounding box center [255, 102] width 43 height 21
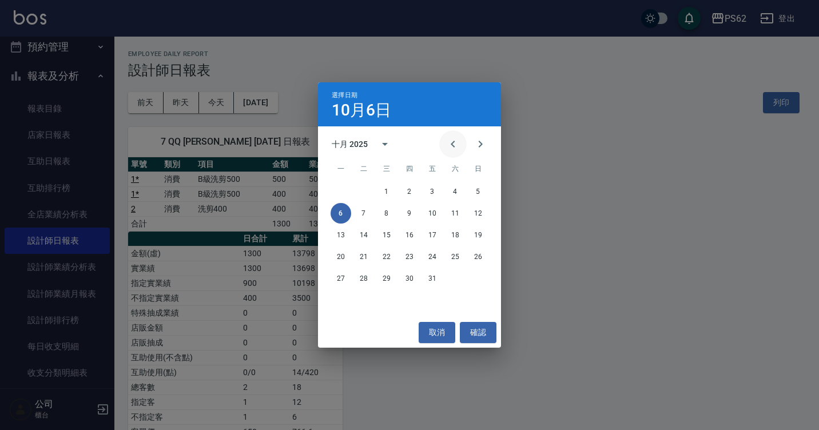
click at [448, 148] on icon "Previous month" at bounding box center [453, 144] width 14 height 14
click at [347, 216] on button "8" at bounding box center [341, 213] width 21 height 21
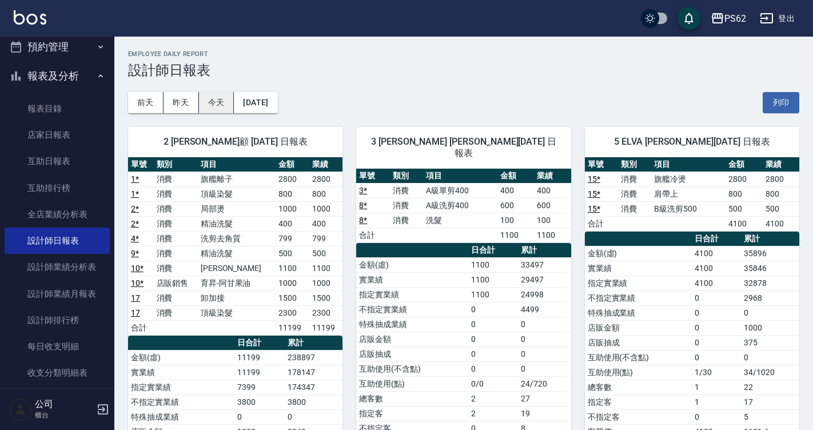
click at [217, 101] on button "今天" at bounding box center [216, 102] width 35 height 21
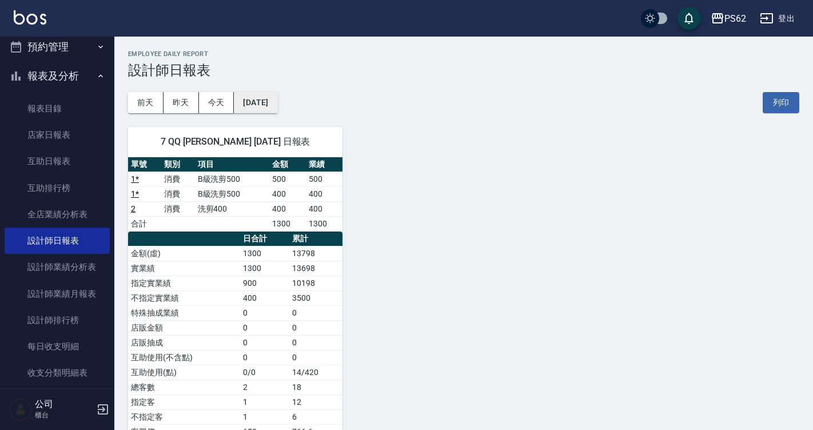
click at [274, 101] on button "[DATE]" at bounding box center [255, 102] width 43 height 21
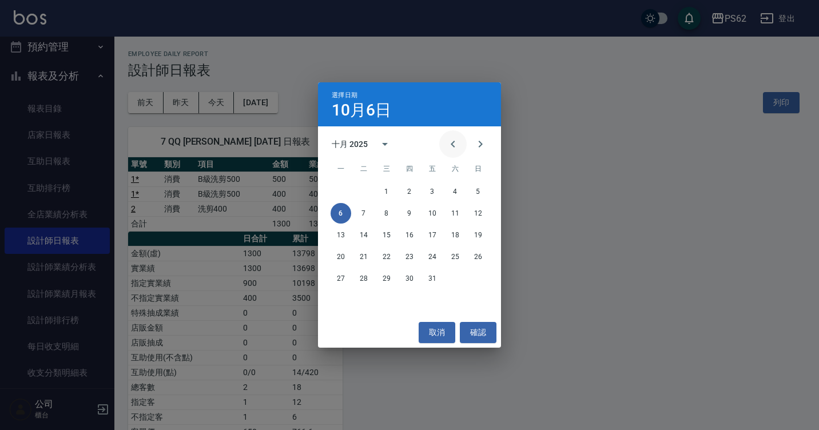
click at [452, 138] on icon "Previous month" at bounding box center [453, 144] width 14 height 14
click at [457, 192] on button "6" at bounding box center [455, 191] width 21 height 21
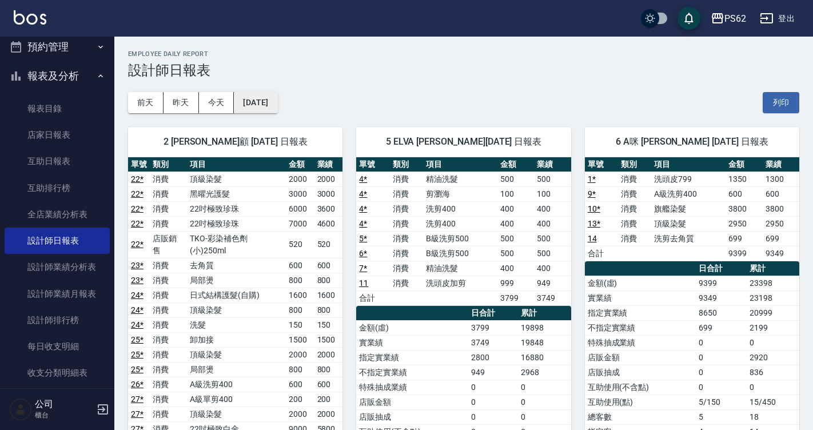
click at [261, 96] on button "[DATE]" at bounding box center [255, 102] width 43 height 21
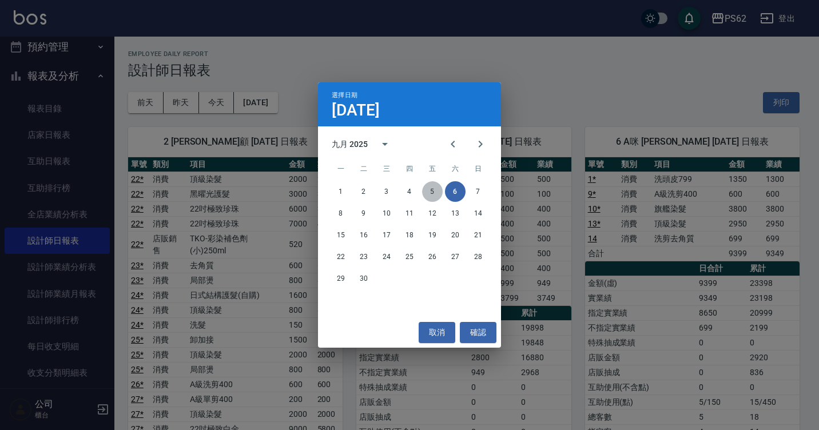
click at [435, 189] on button "5" at bounding box center [432, 191] width 21 height 21
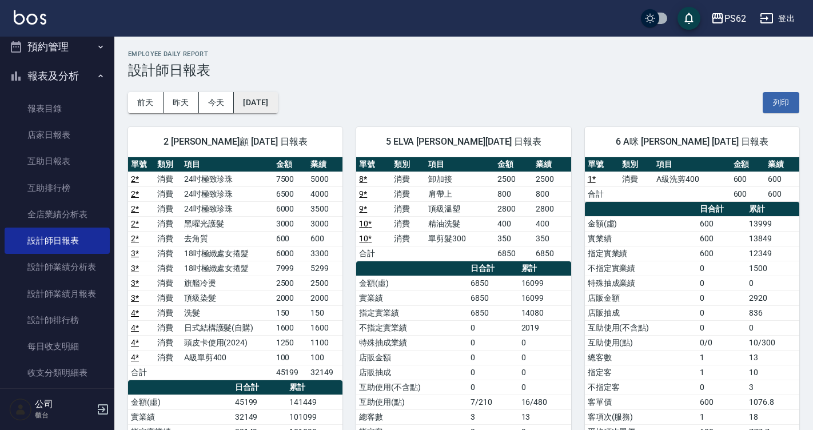
click at [260, 98] on button "[DATE]" at bounding box center [255, 102] width 43 height 21
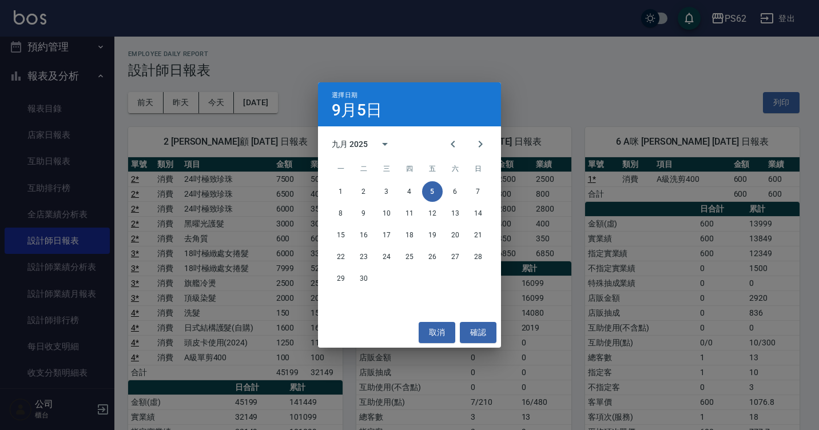
click at [463, 130] on div at bounding box center [467, 143] width 14 height 27
click at [458, 138] on icon "Previous month" at bounding box center [453, 144] width 14 height 14
click at [405, 212] on button "7" at bounding box center [409, 213] width 21 height 21
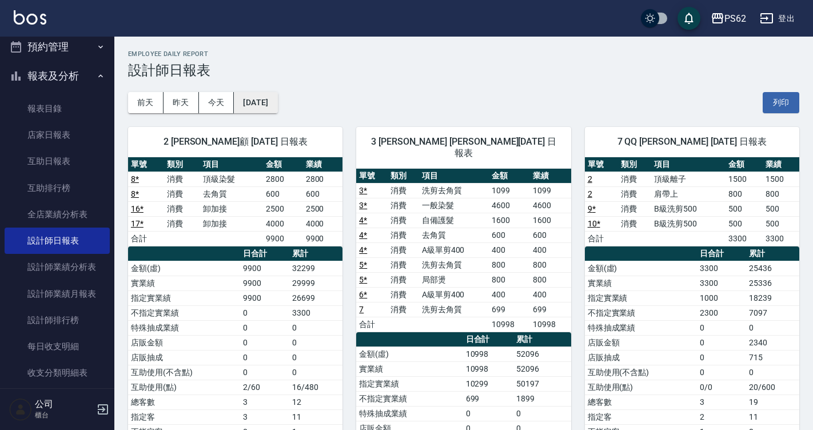
click at [267, 97] on button "[DATE]" at bounding box center [255, 102] width 43 height 21
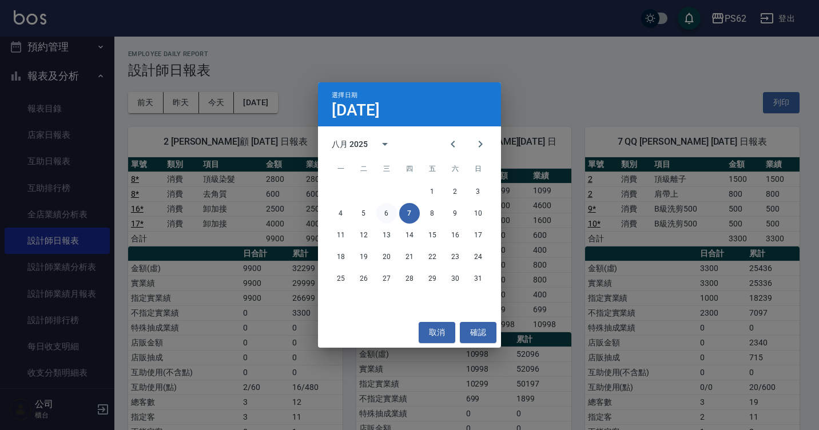
click at [383, 213] on button "6" at bounding box center [386, 213] width 21 height 21
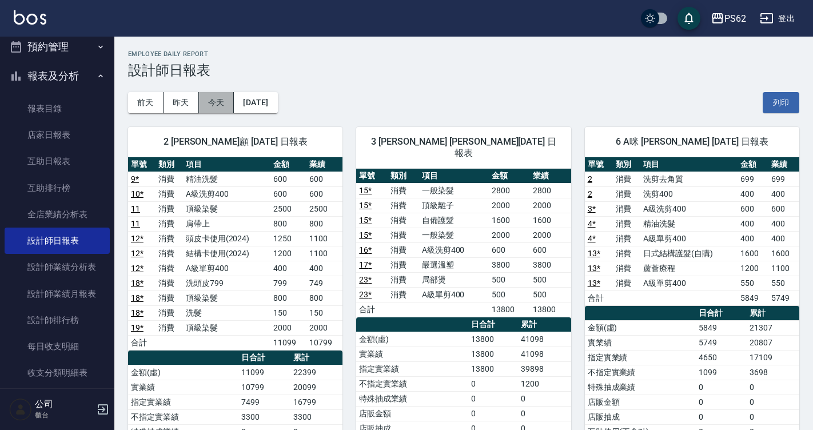
click at [232, 102] on button "今天" at bounding box center [216, 102] width 35 height 21
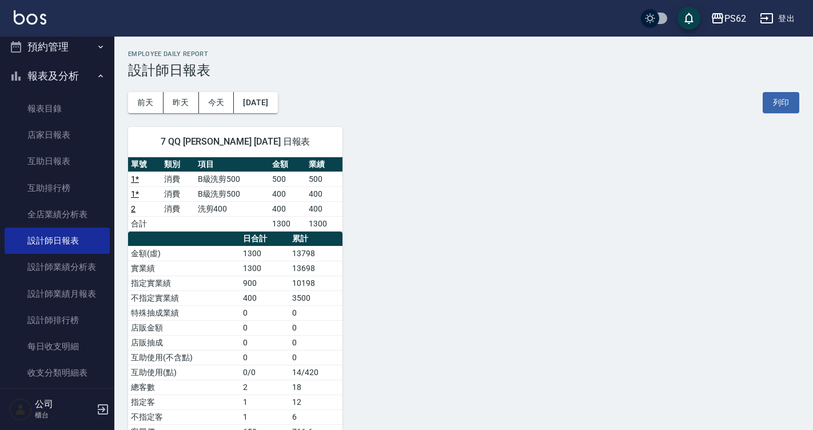
click at [755, 153] on div "7 QQ [PERSON_NAME] [DATE] 日報表 單號 類別 項目 金額 業績 1 * 消費 B級洗剪500 500 500 1 * 消費 B級洗剪…" at bounding box center [456, 298] width 685 height 370
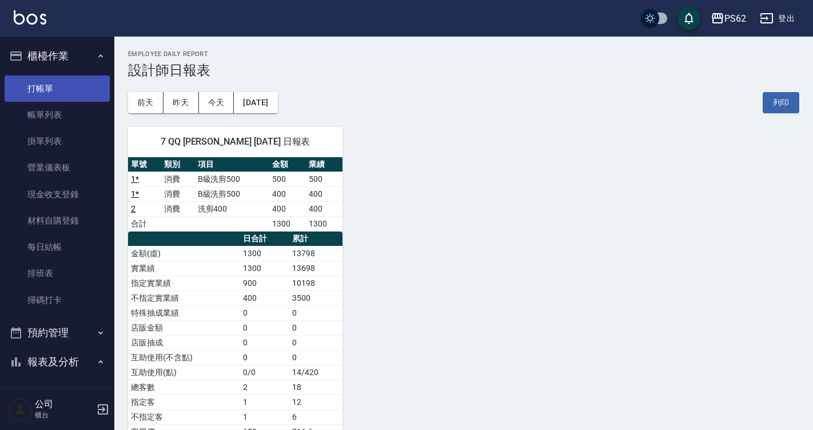
click at [79, 92] on link "打帳單" at bounding box center [57, 88] width 105 height 26
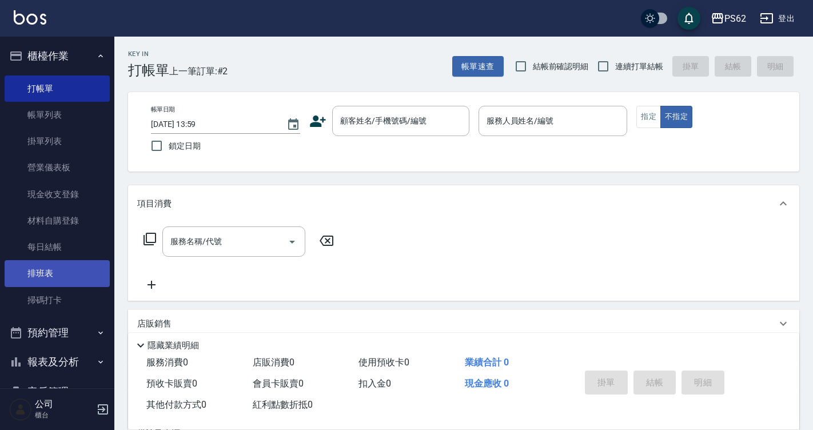
click at [41, 274] on link "排班表" at bounding box center [57, 273] width 105 height 26
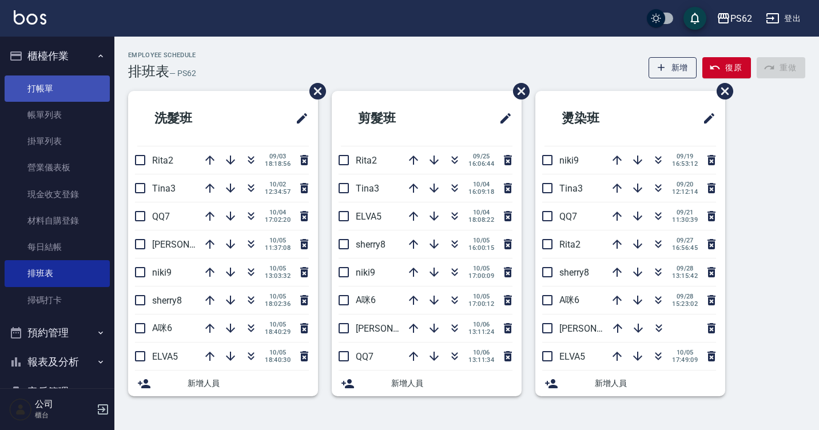
click at [43, 96] on link "打帳單" at bounding box center [57, 88] width 105 height 26
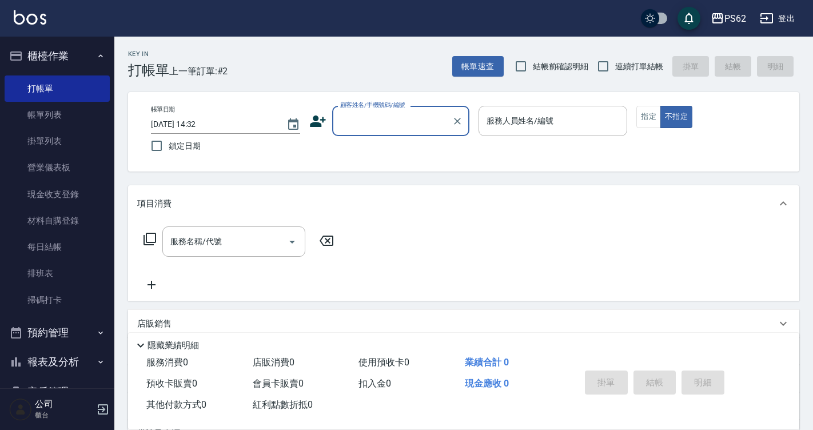
drag, startPoint x: 451, startPoint y: 120, endPoint x: 464, endPoint y: 109, distance: 17.2
click at [450, 116] on div at bounding box center [456, 121] width 15 height 30
type input "無"
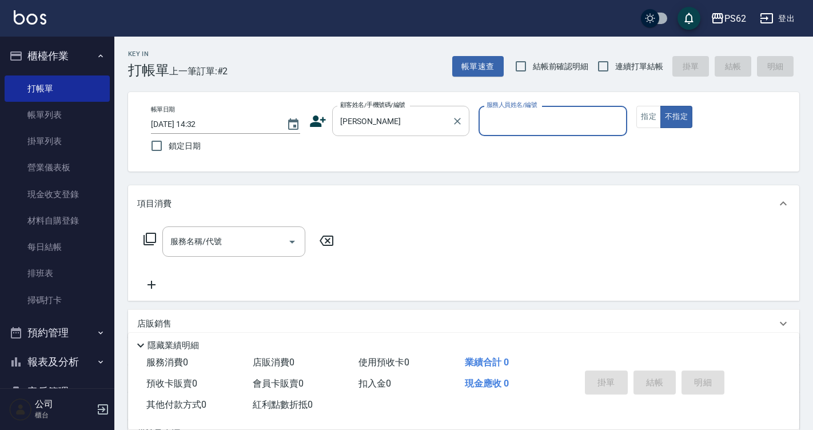
click at [364, 130] on input "王嘉雯" at bounding box center [392, 121] width 110 height 20
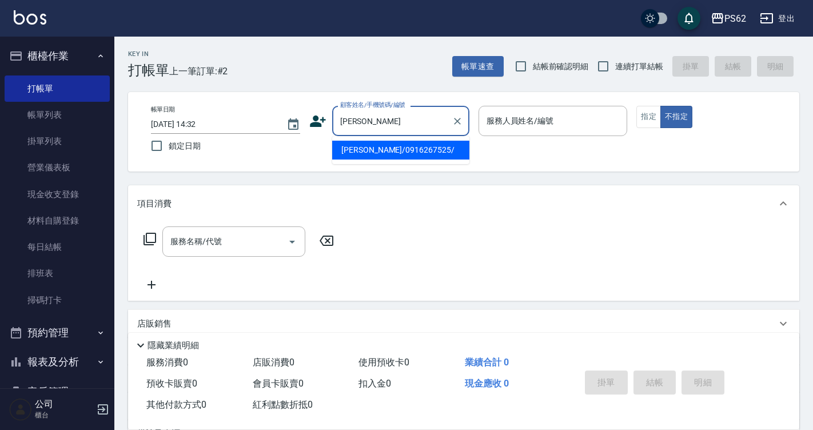
type input "王嘉雯/0916267525/"
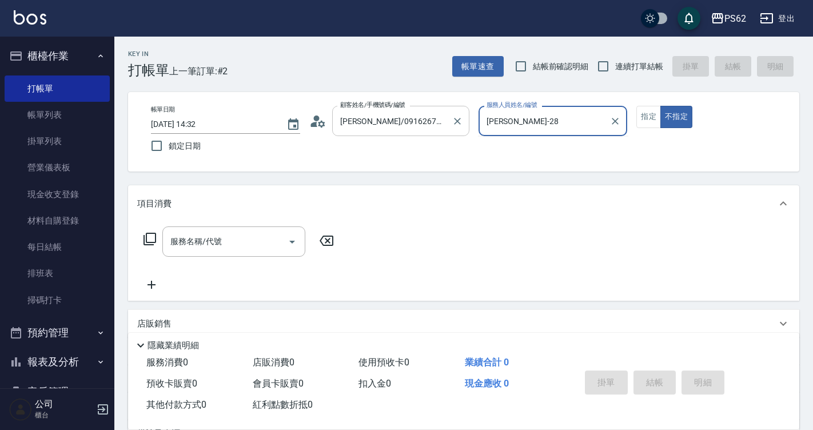
click at [661, 106] on button "不指定" at bounding box center [677, 117] width 32 height 22
type input "Rita-2"
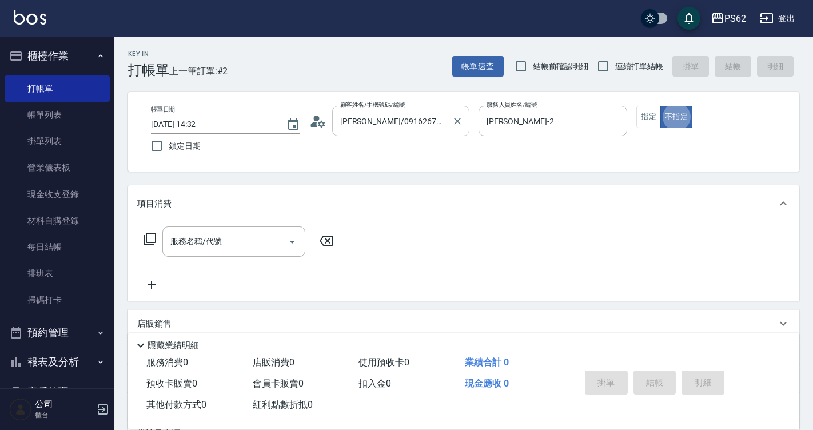
type button "false"
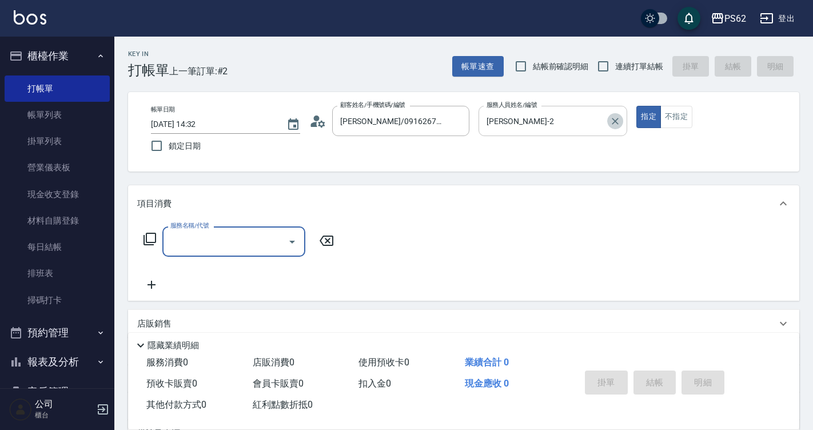
click at [616, 127] on button "Clear" at bounding box center [615, 121] width 16 height 16
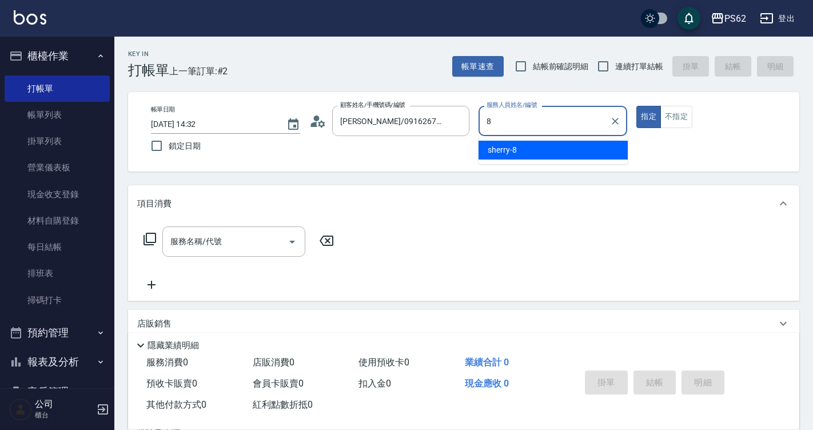
type input "sherry-8"
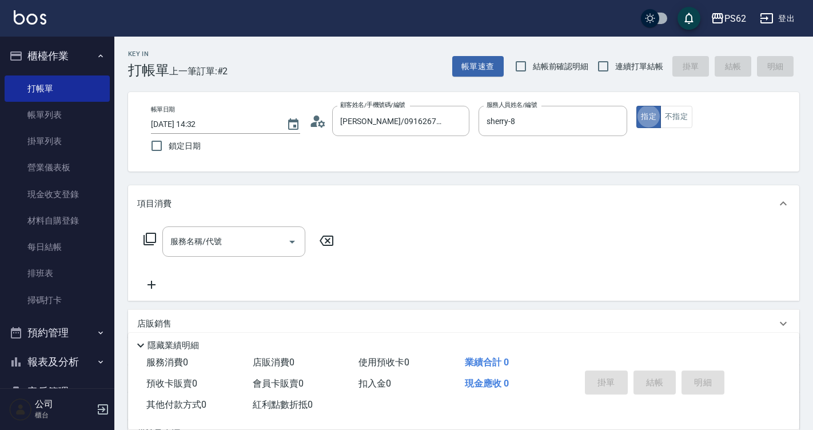
type button "true"
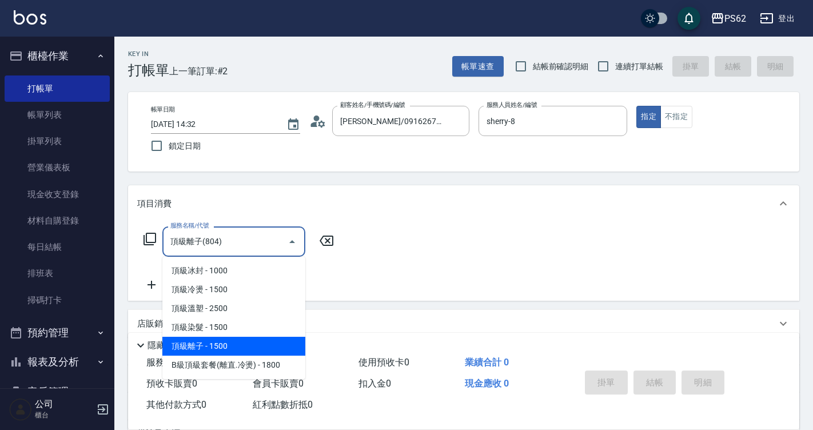
type input "頂級離子(804)"
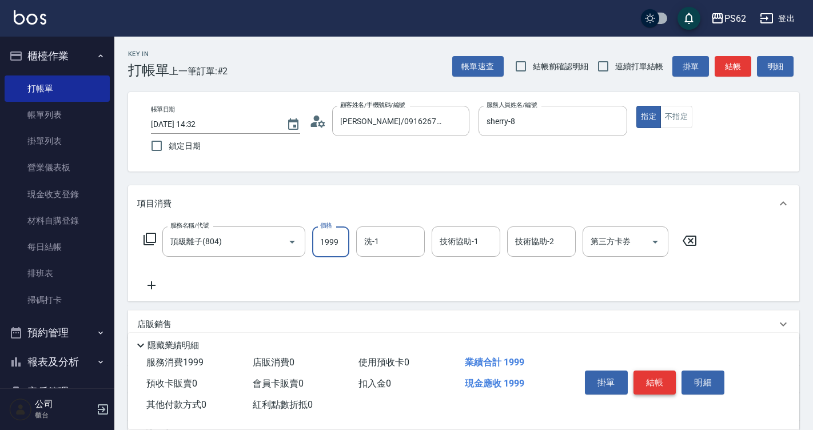
type input "1999"
click at [667, 372] on button "結帳" at bounding box center [655, 383] width 43 height 24
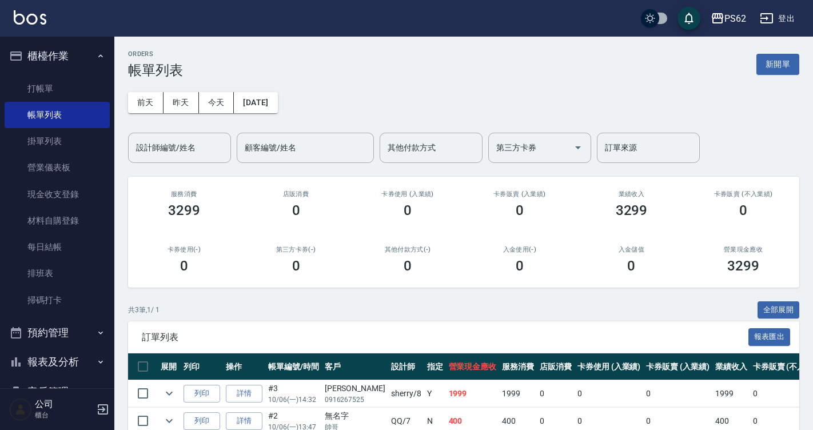
click at [34, 269] on link "排班表" at bounding box center [57, 273] width 105 height 26
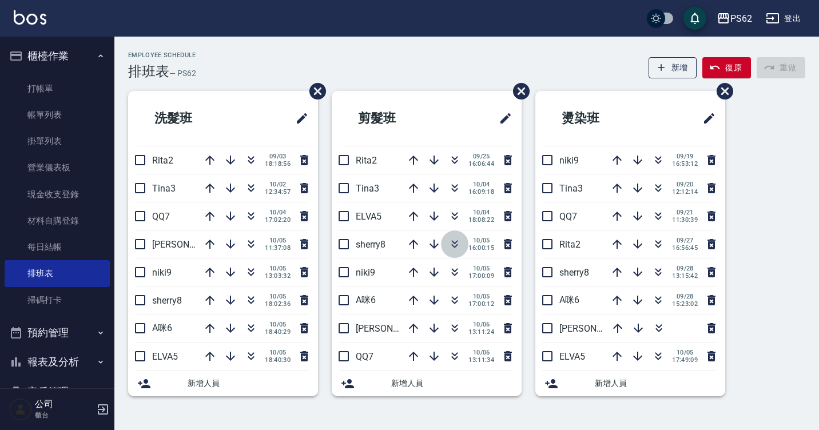
click at [445, 239] on button "button" at bounding box center [454, 243] width 27 height 27
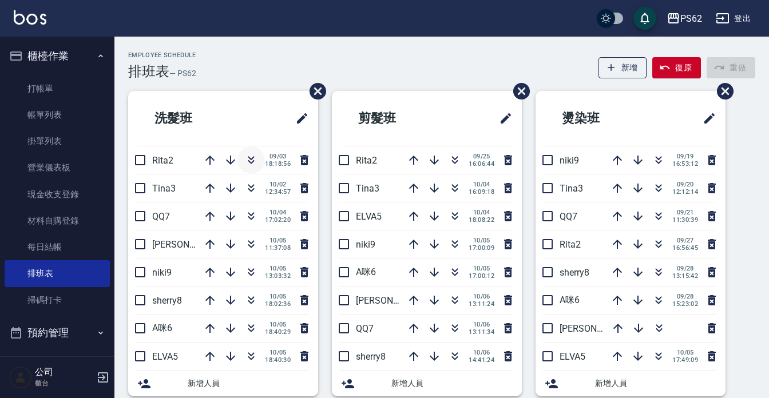
click at [252, 157] on icon "button" at bounding box center [251, 158] width 6 height 4
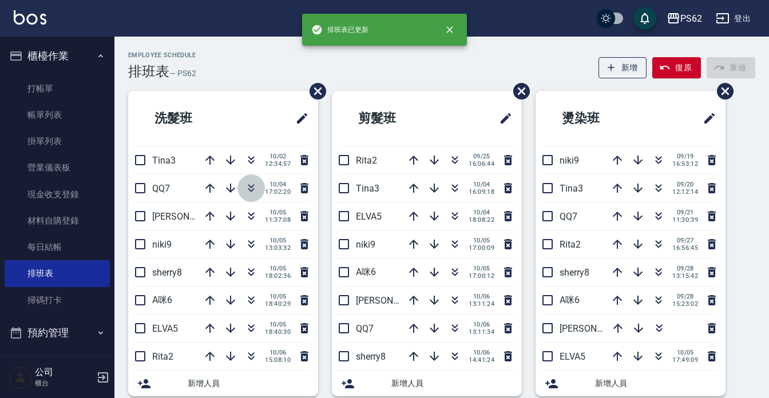
click at [247, 189] on icon "button" at bounding box center [251, 188] width 14 height 14
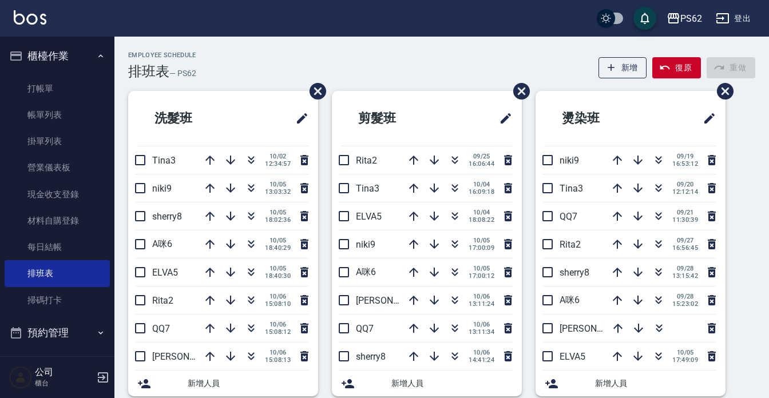
click at [485, 100] on li "剪髮班" at bounding box center [427, 118] width 190 height 55
drag, startPoint x: 485, startPoint y: 100, endPoint x: 401, endPoint y: 145, distance: 95.4
click at [483, 109] on li "剪髮班" at bounding box center [427, 118] width 190 height 55
